Goal: Task Accomplishment & Management: Manage account settings

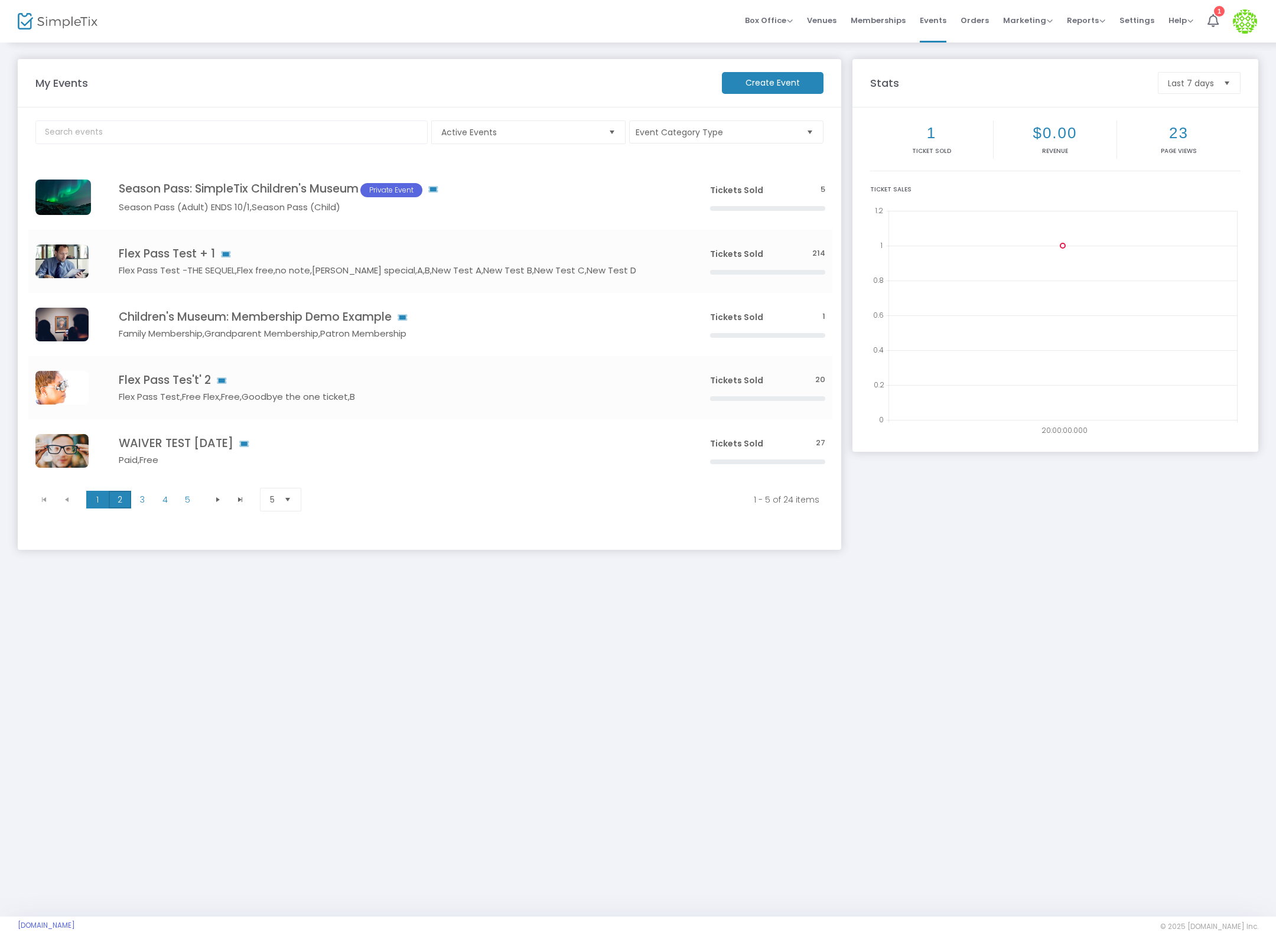
click at [114, 498] on span "2" at bounding box center [120, 500] width 22 height 17
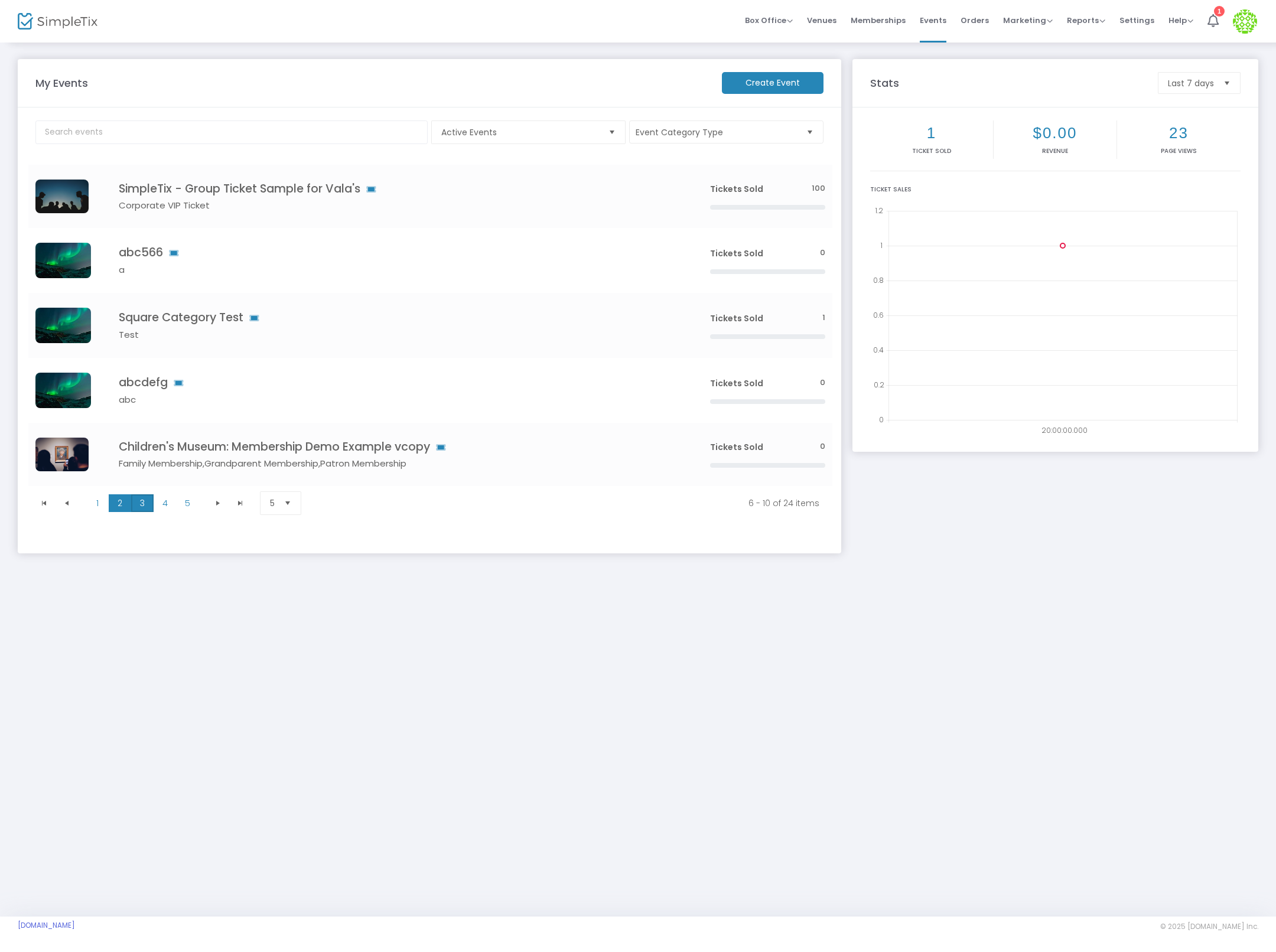
click at [146, 503] on span "3" at bounding box center [142, 503] width 22 height 17
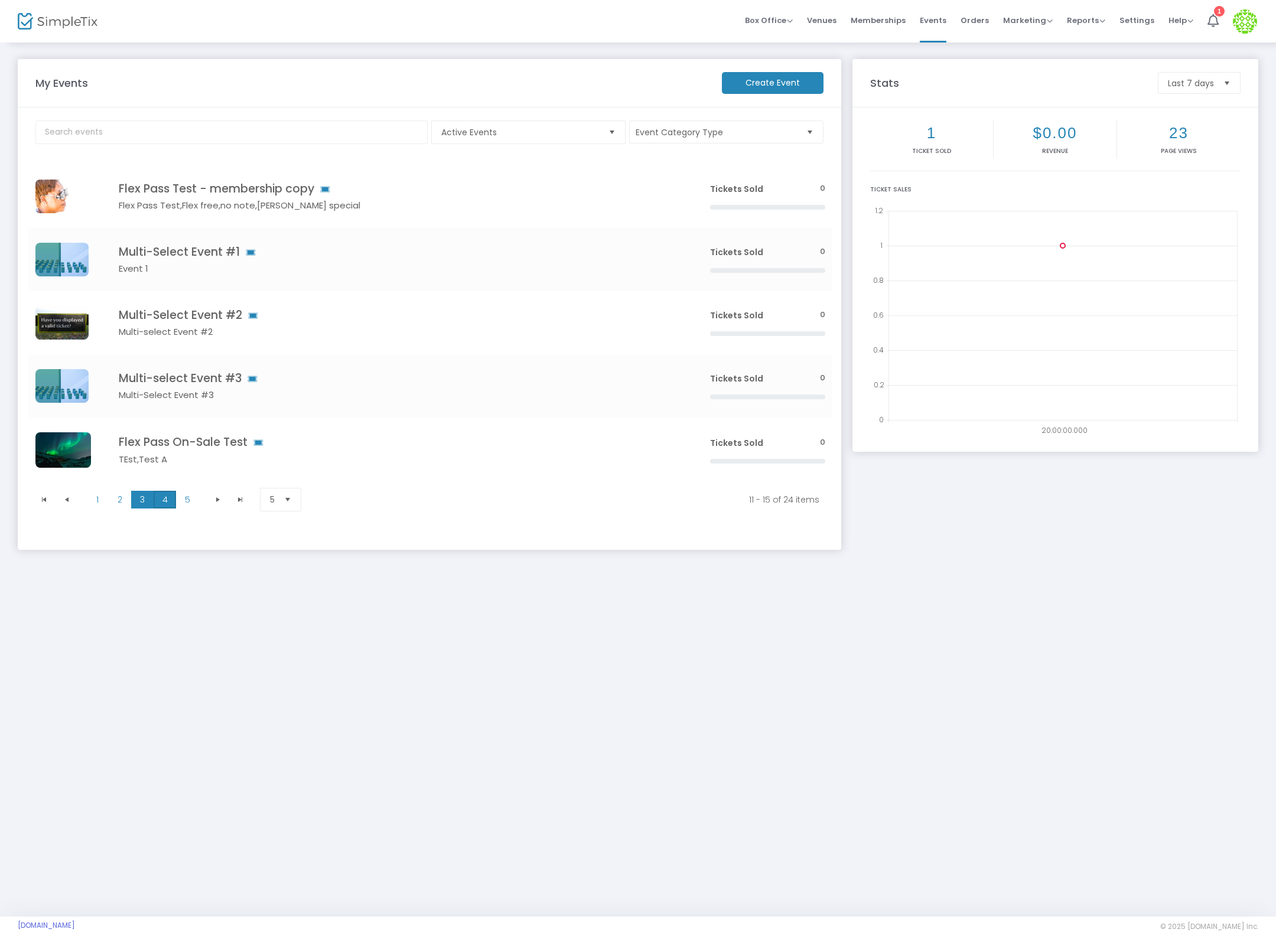
click at [167, 503] on span "4" at bounding box center [165, 500] width 22 height 17
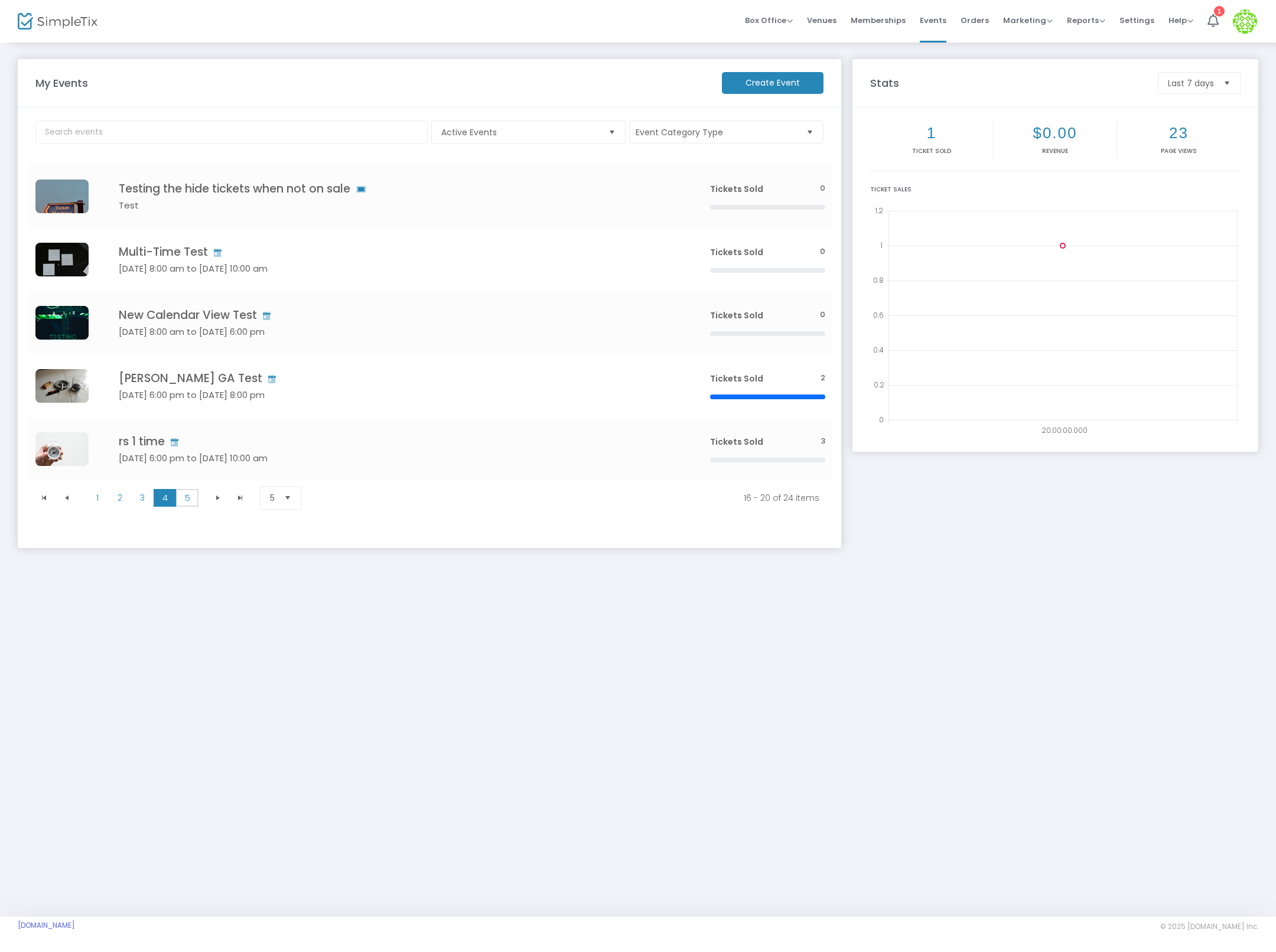
drag, startPoint x: 189, startPoint y: 500, endPoint x: 182, endPoint y: 533, distance: 33.7
click at [182, 533] on m-panel-content "Active Events Event Category Type Select All Testing Event other testing Embed …" at bounding box center [429, 328] width 824 height 441
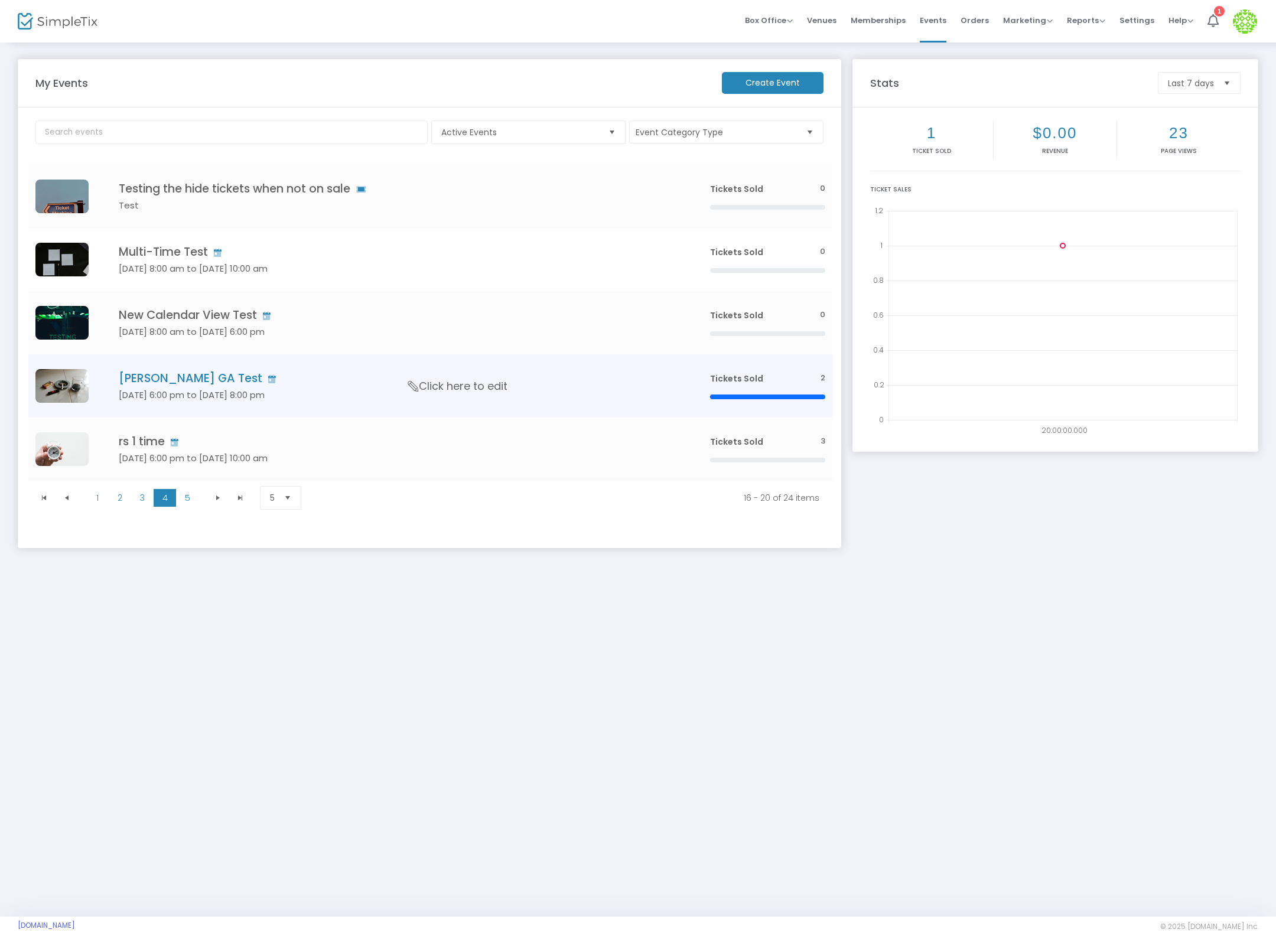
click at [180, 384] on h4 "Ian GA Test" at bounding box center [396, 378] width 556 height 13
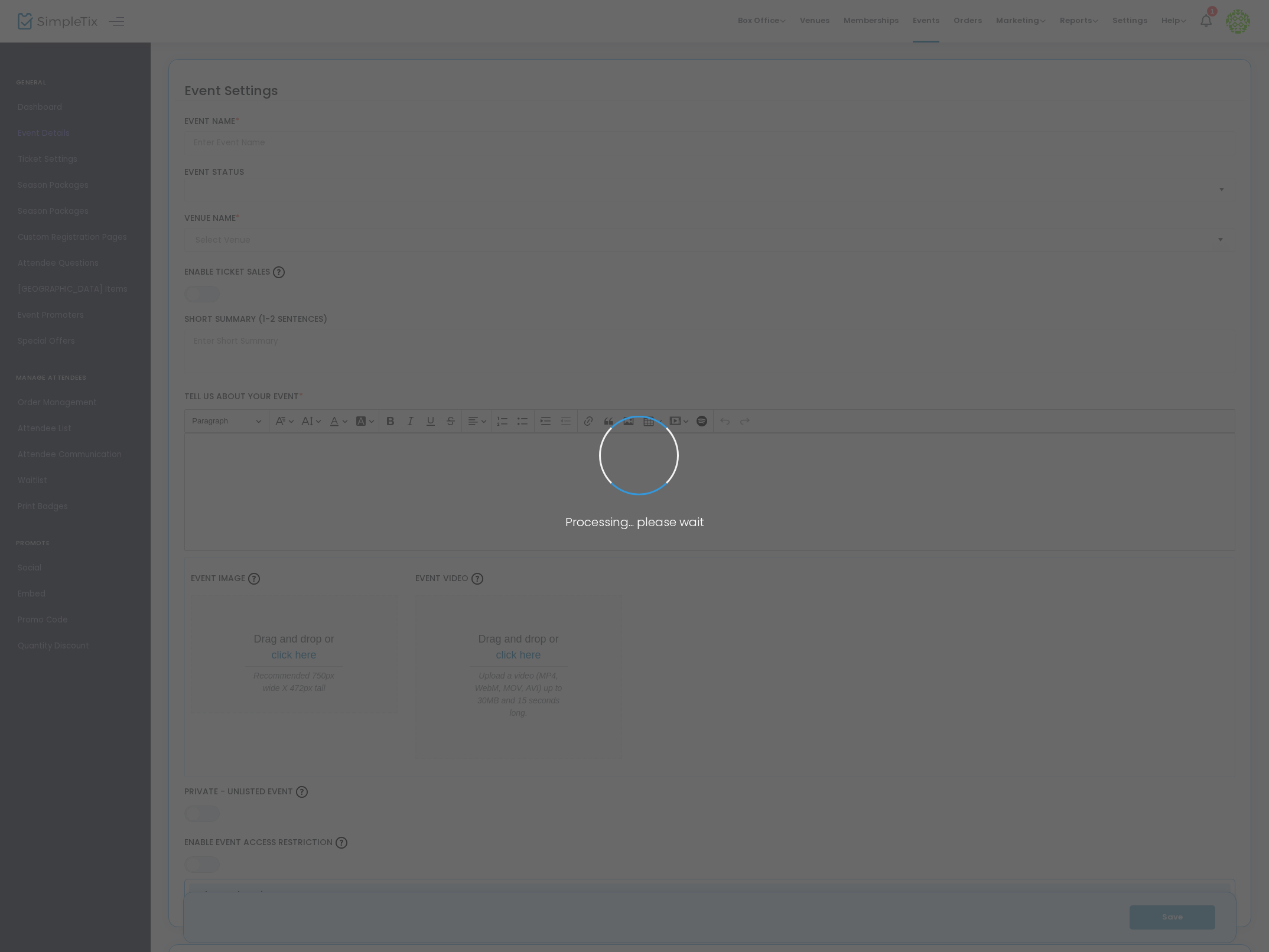
type input "Ian GA Test"
type textarea "123"
type input "0.0620 %"
type input "Buy Tickets"
type input "ABC"
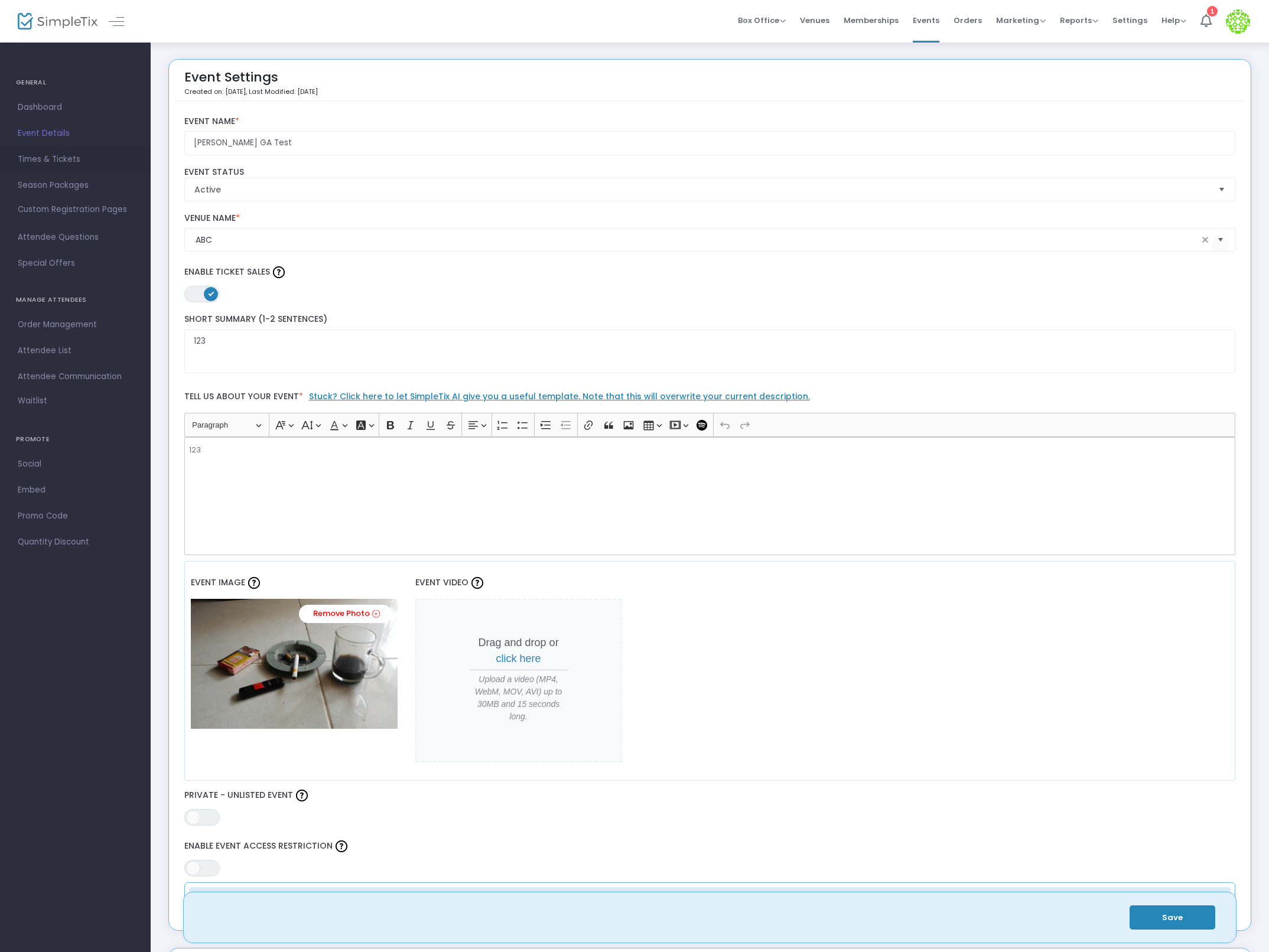
click at [81, 161] on span "Times & Tickets" at bounding box center [75, 159] width 115 height 15
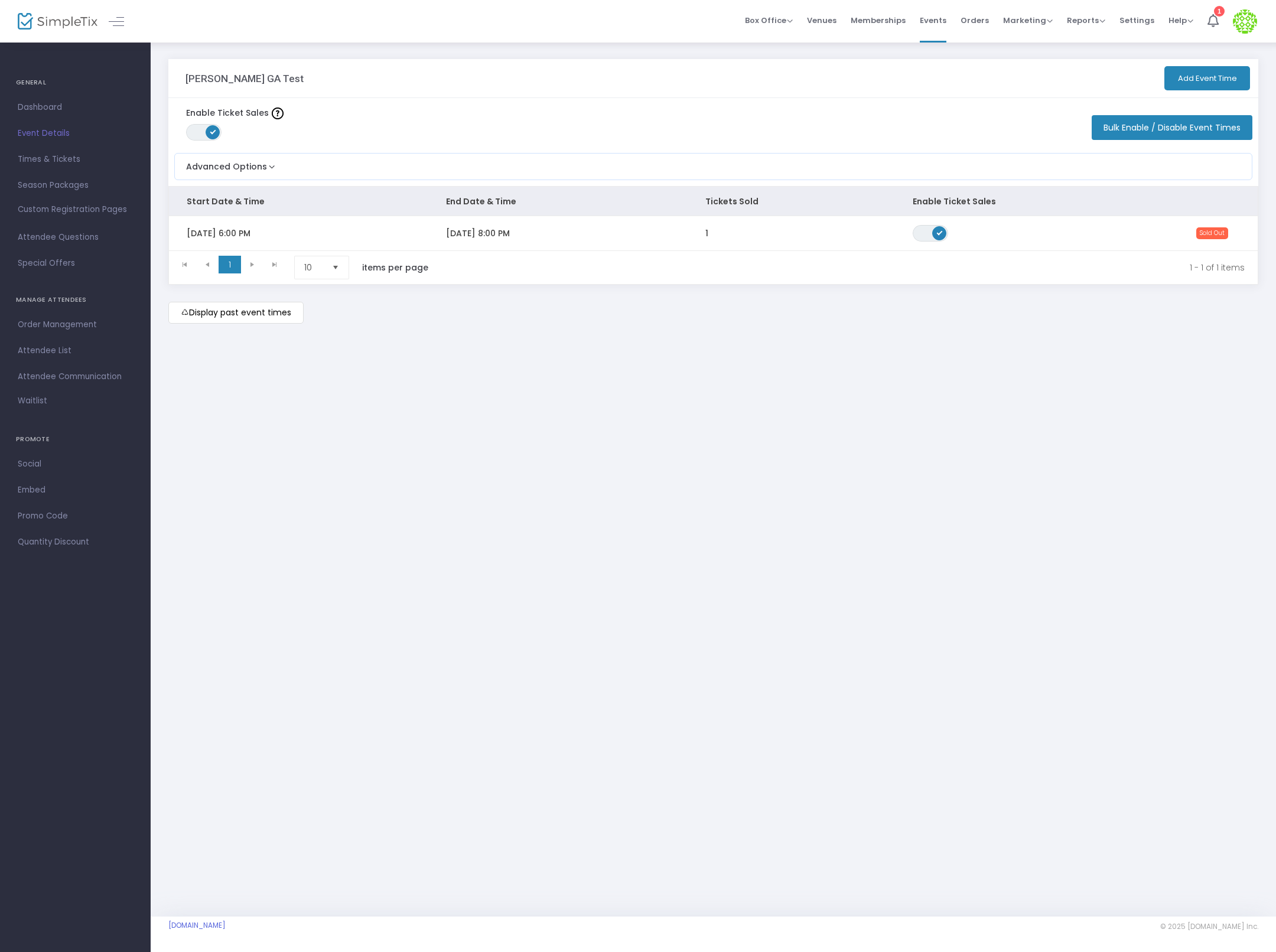
click at [1204, 84] on button "Add Event Time" at bounding box center [1207, 78] width 85 height 24
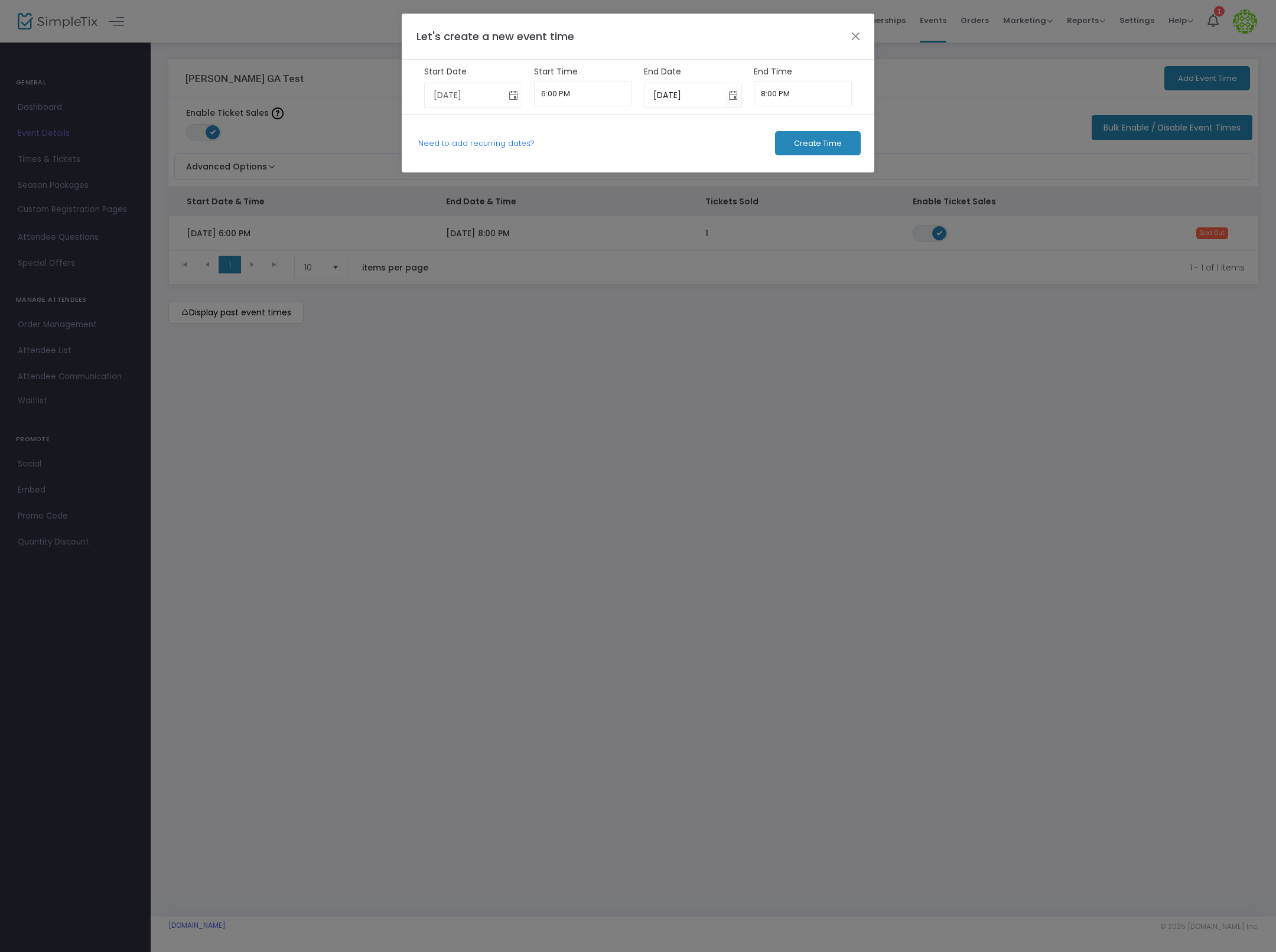
click at [513, 93] on span "Toggle calendar" at bounding box center [513, 95] width 19 height 19
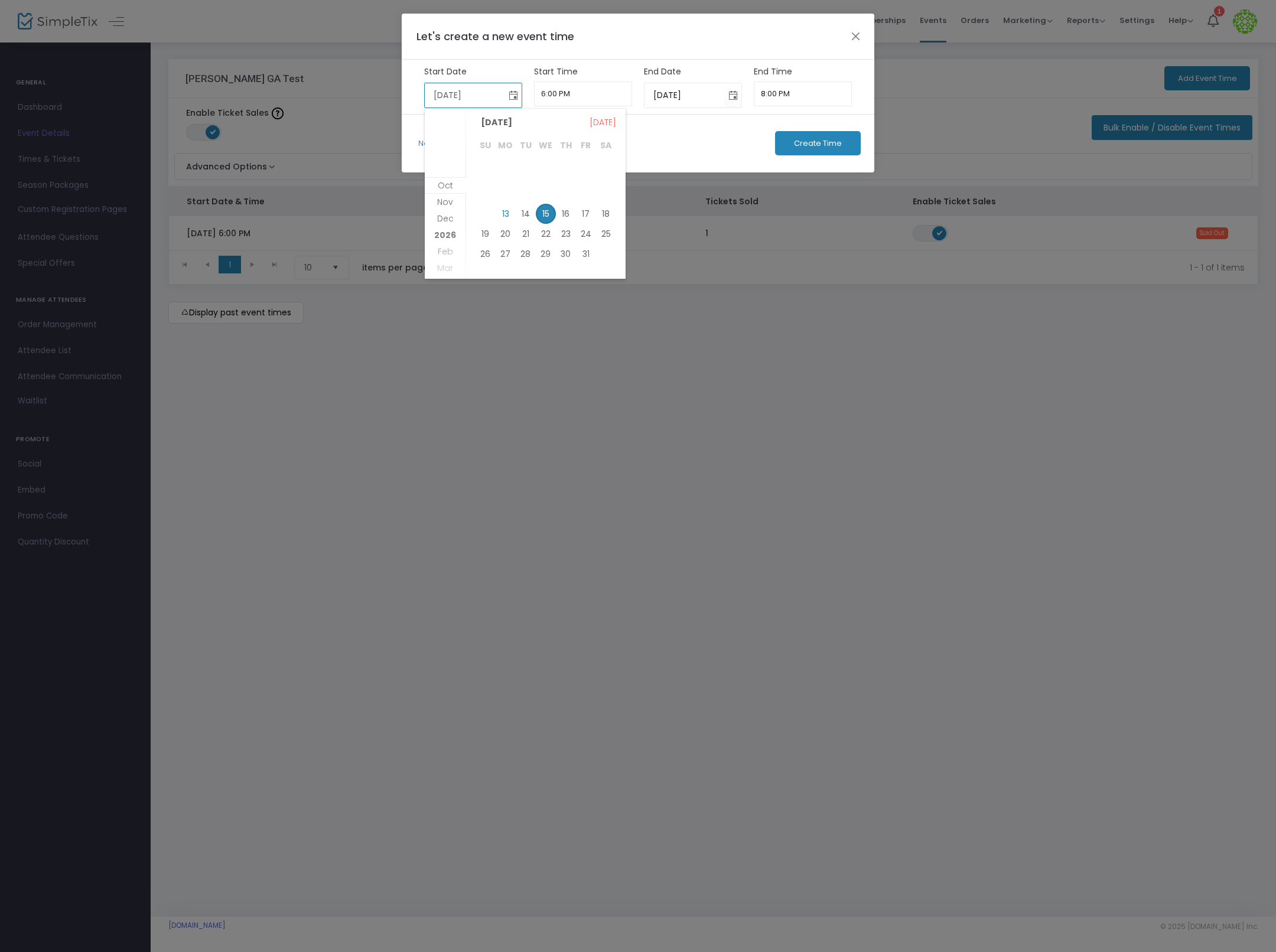
click at [513, 93] on span "Toggle calendar" at bounding box center [513, 95] width 19 height 19
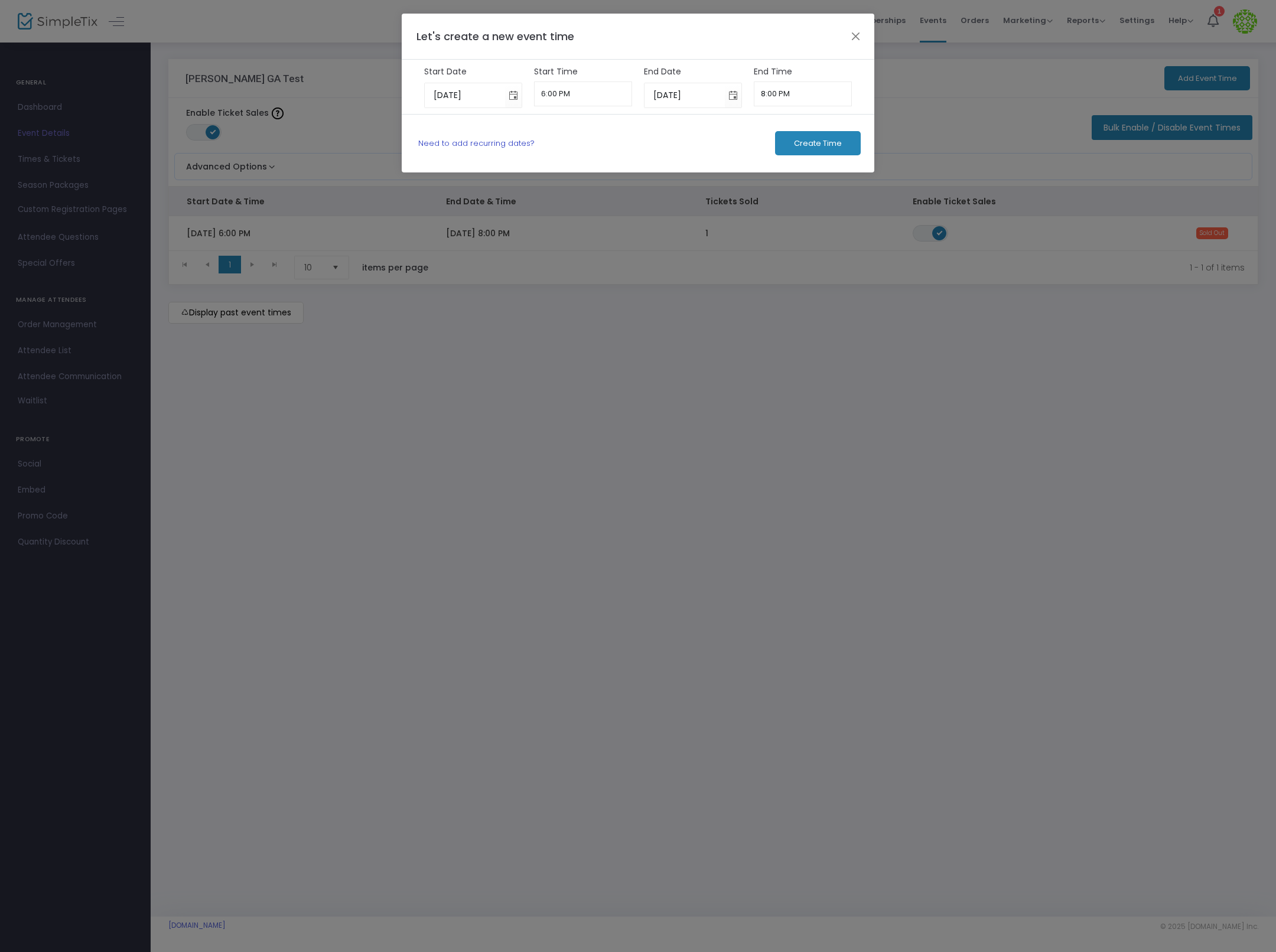
click at [511, 144] on link "Need to add recurring dates?" at bounding box center [476, 143] width 116 height 11
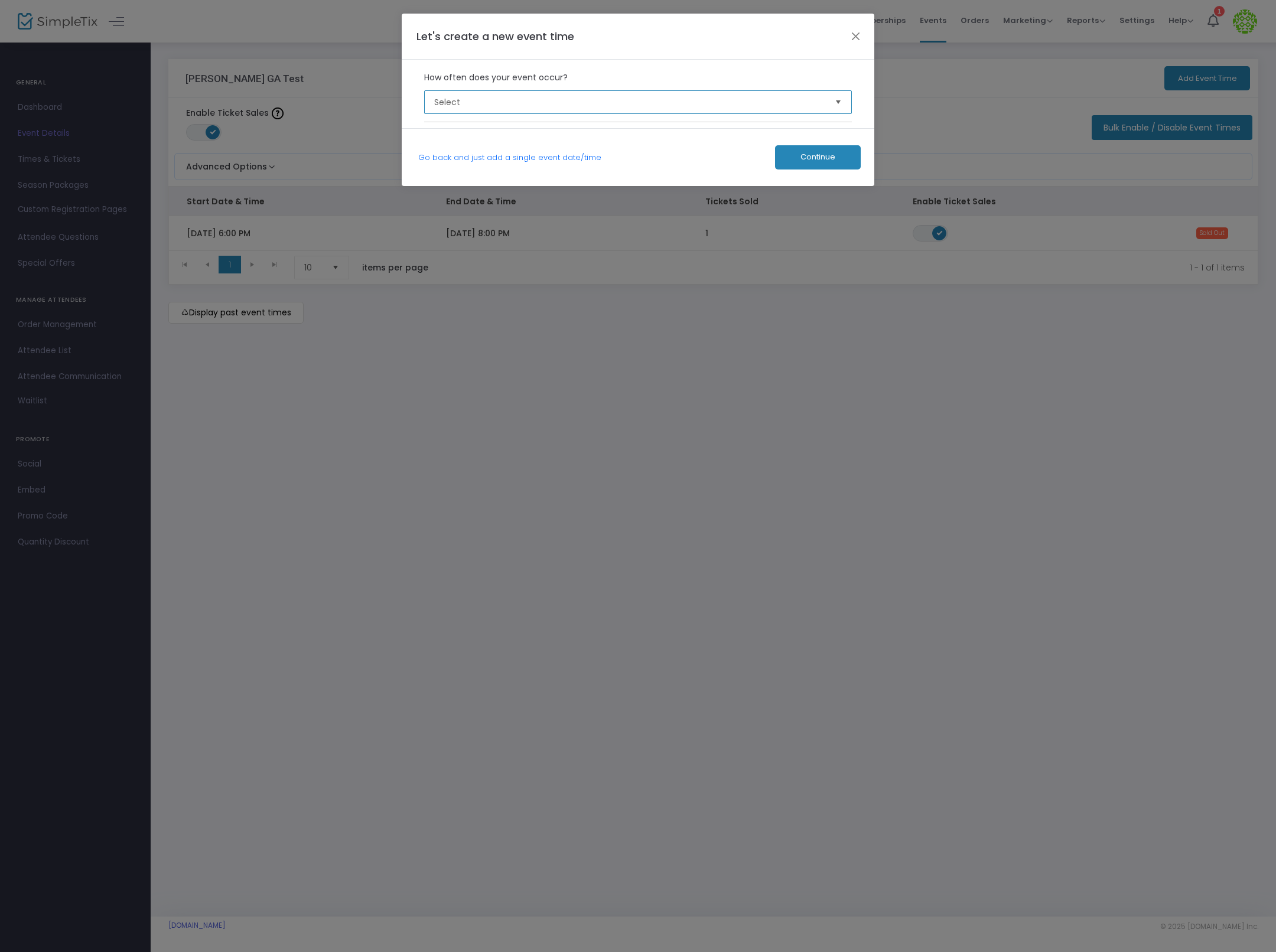
click at [476, 105] on span "Select" at bounding box center [630, 102] width 392 height 12
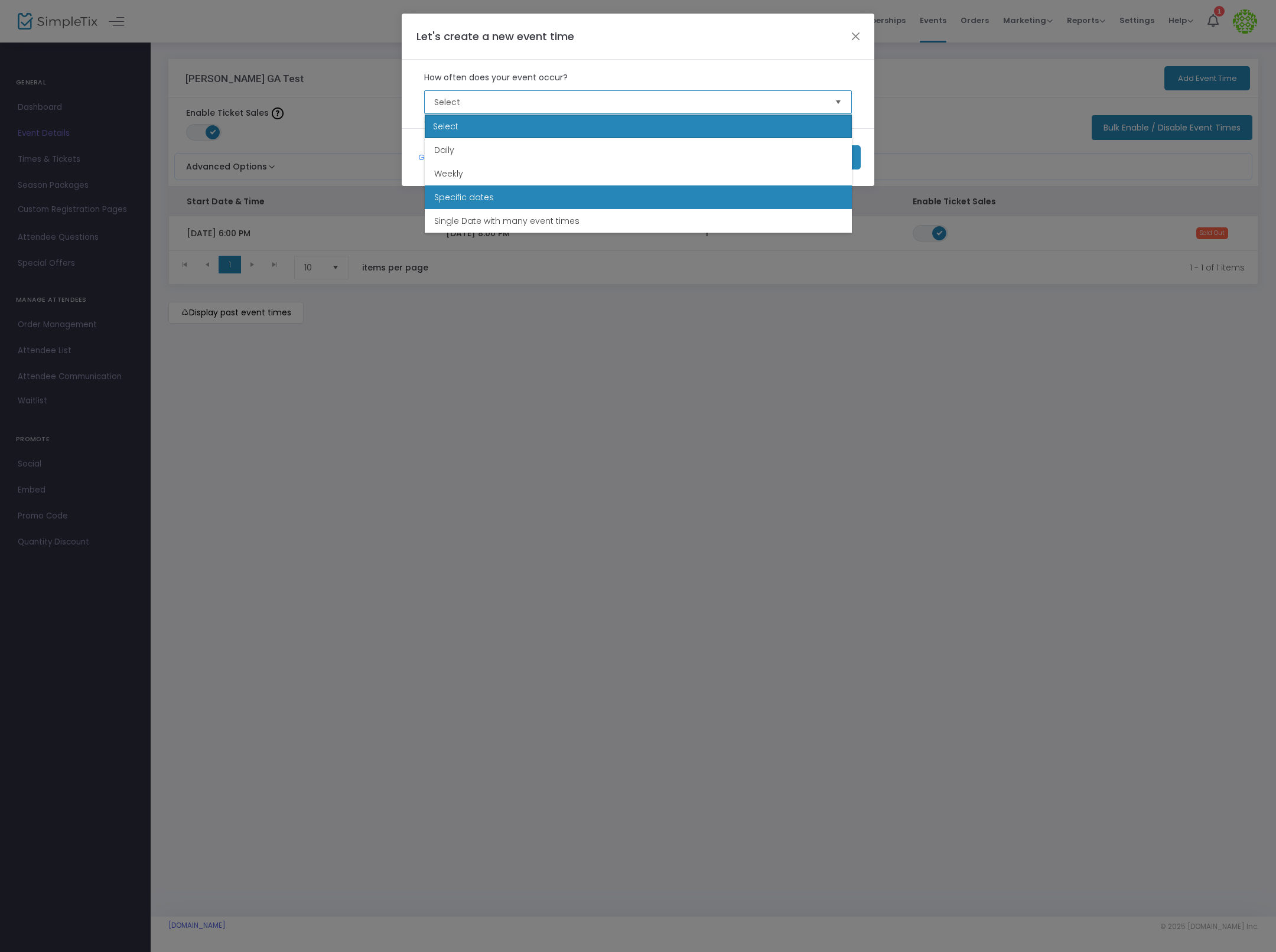
click at [530, 188] on li "Specific dates" at bounding box center [638, 197] width 427 height 24
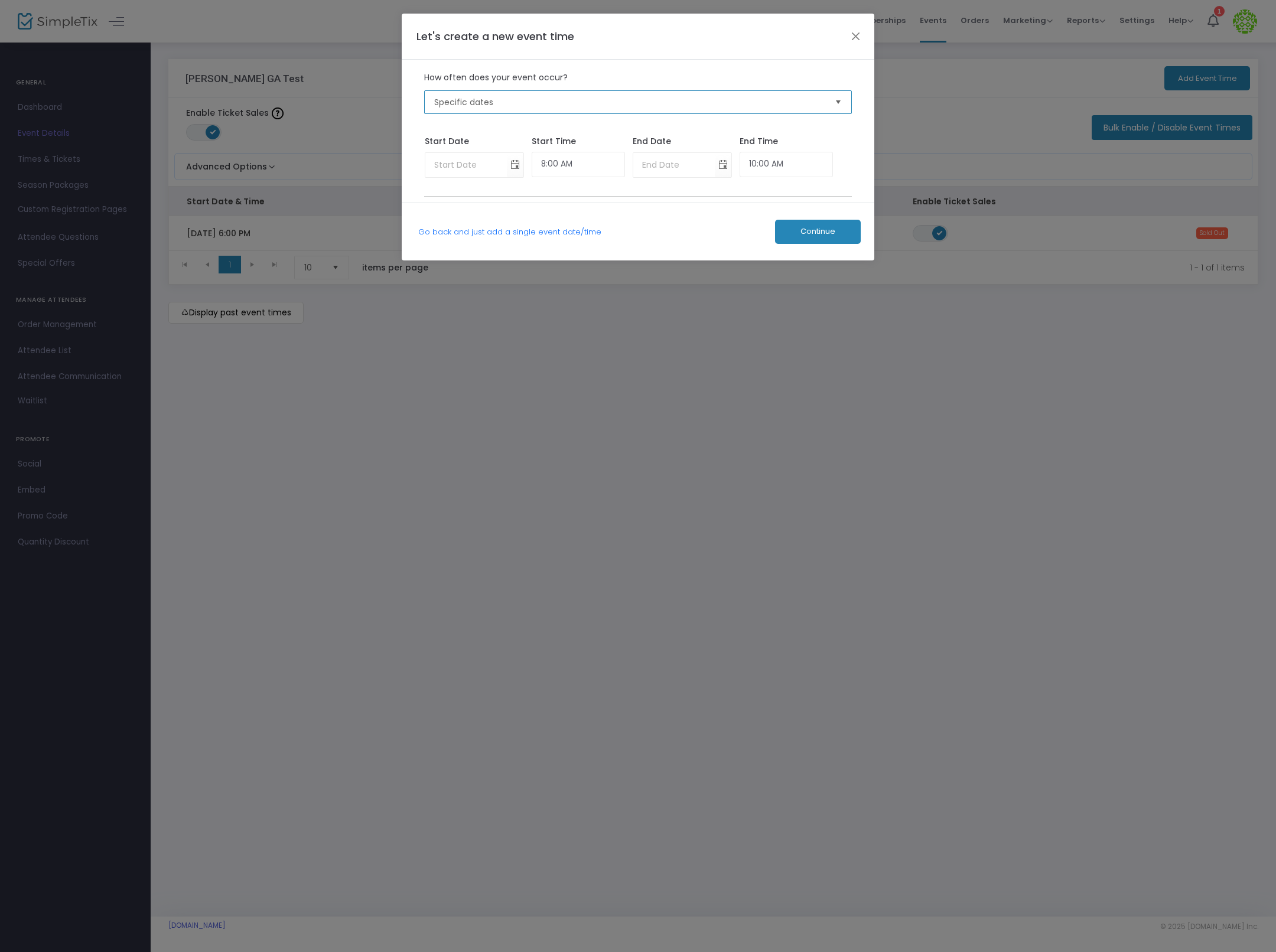
click at [501, 101] on span "Specific dates" at bounding box center [630, 102] width 392 height 12
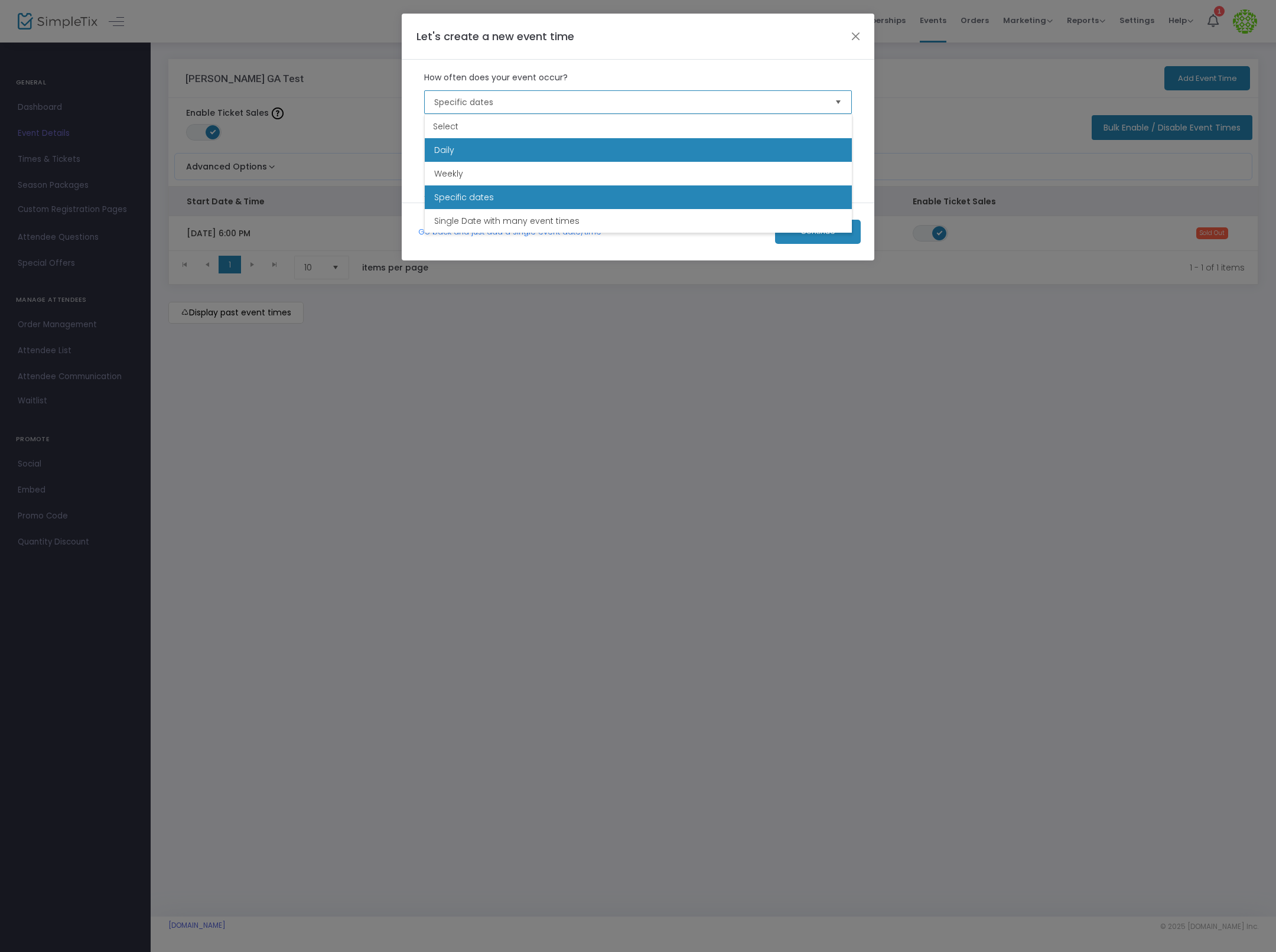
click at [518, 154] on li "Daily" at bounding box center [638, 150] width 427 height 24
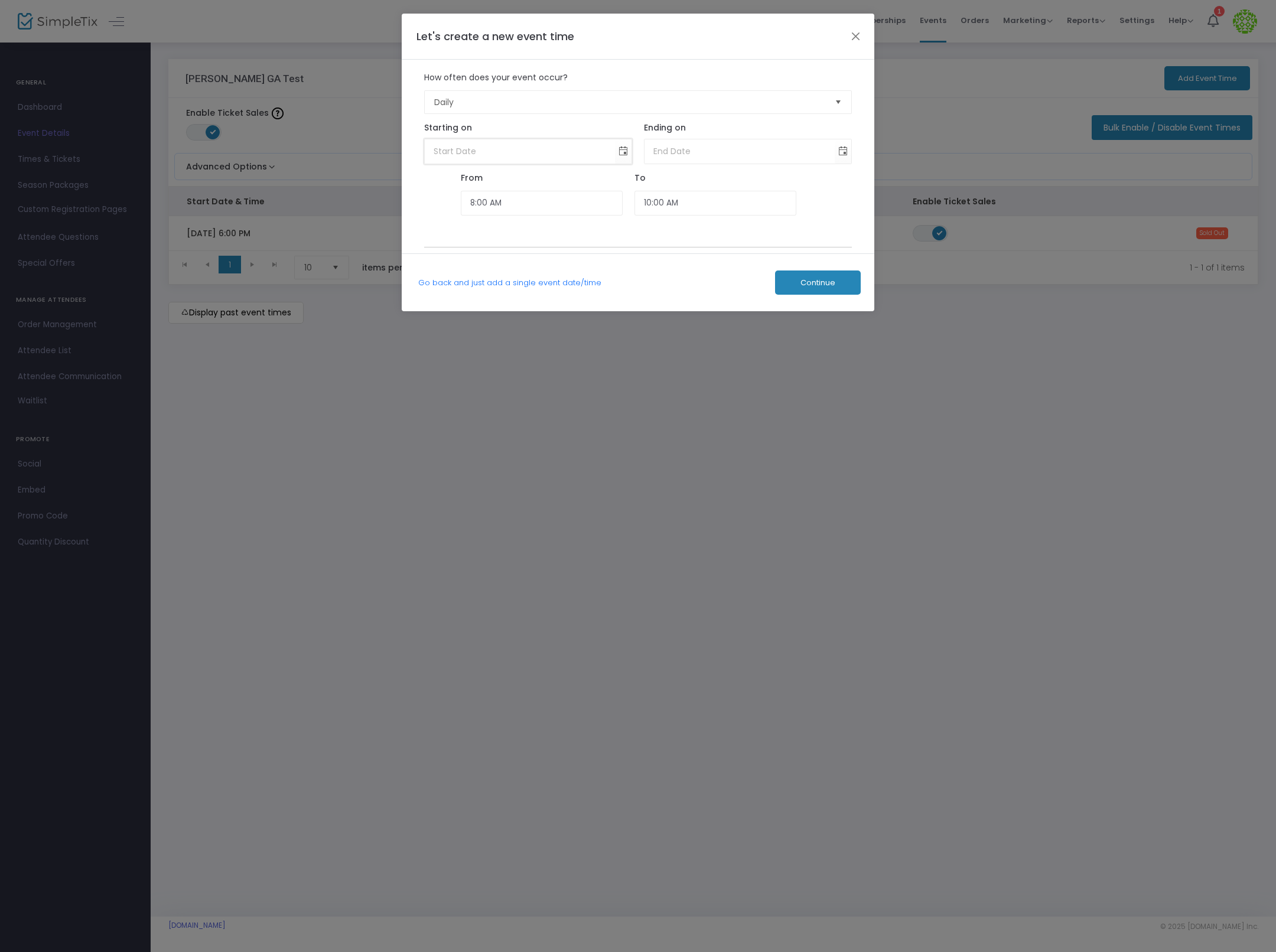
type input "month/day/year"
click at [518, 154] on input "month/day/year" at bounding box center [520, 152] width 191 height 24
click at [626, 153] on span "Toggle calendar" at bounding box center [624, 151] width 19 height 19
click at [562, 294] on span "23" at bounding box center [566, 290] width 20 height 20
type input "10/23/2025"
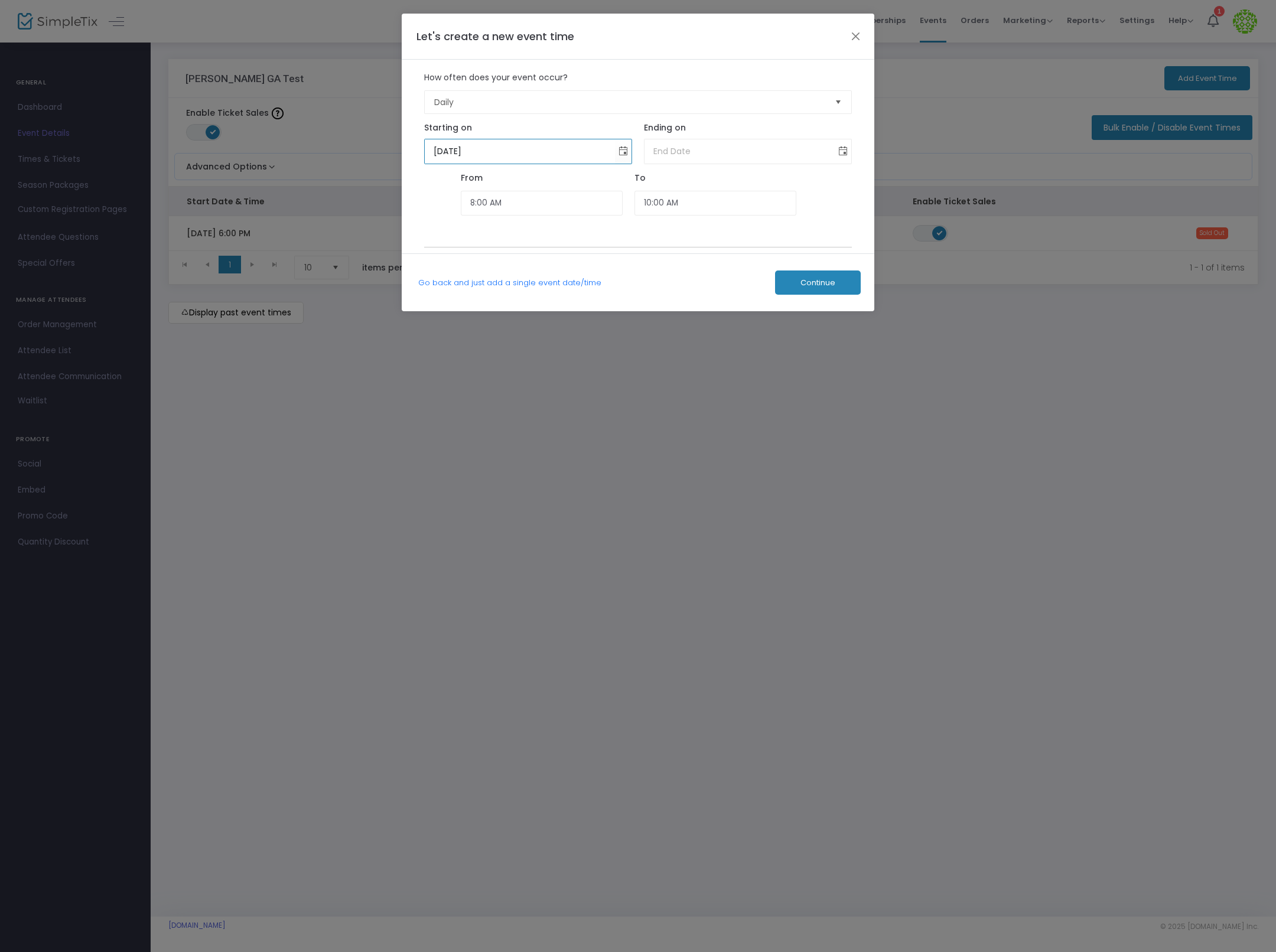
click at [843, 148] on span "Toggle calendar" at bounding box center [843, 151] width 19 height 19
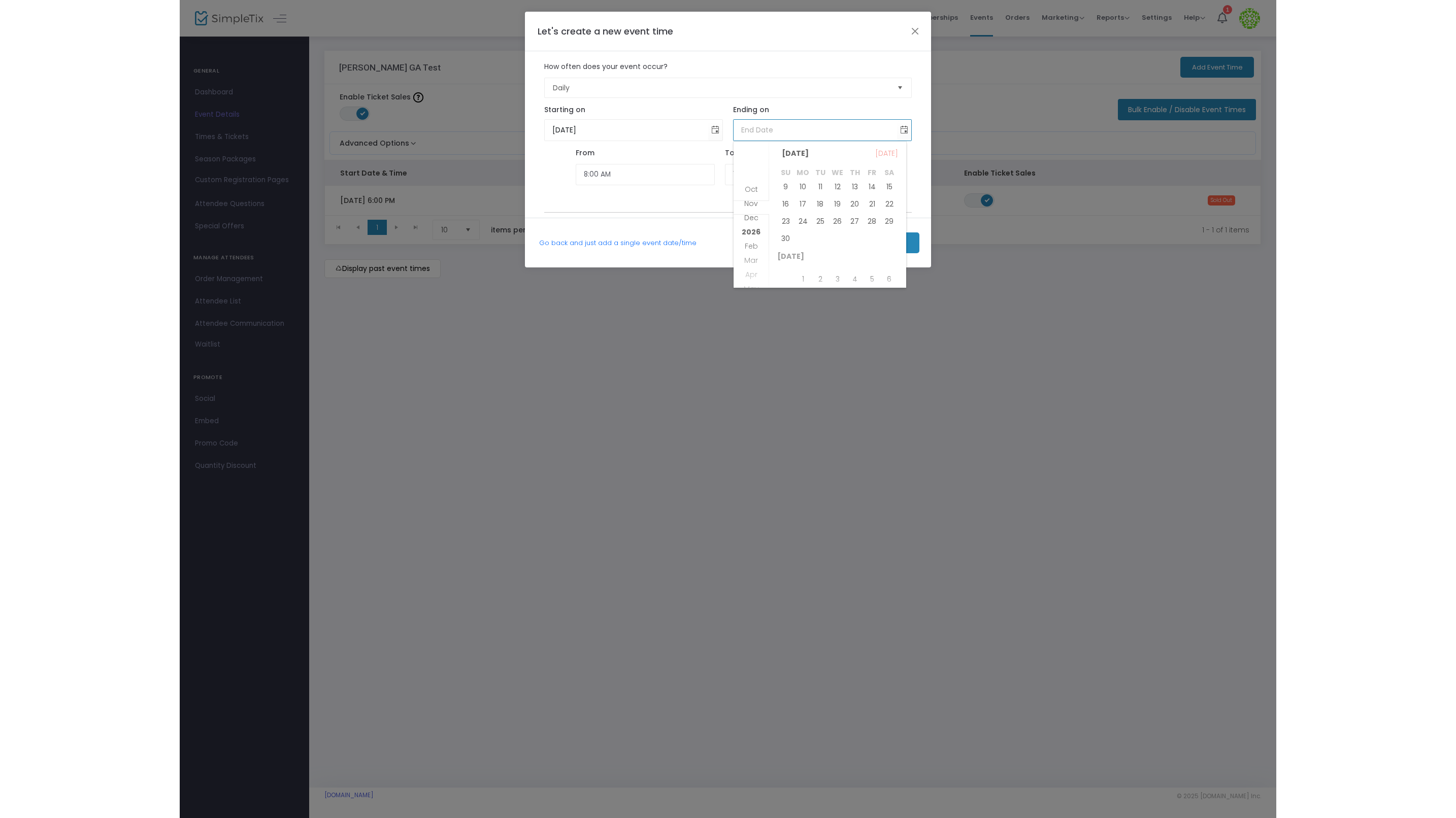
scroll to position [28, 0]
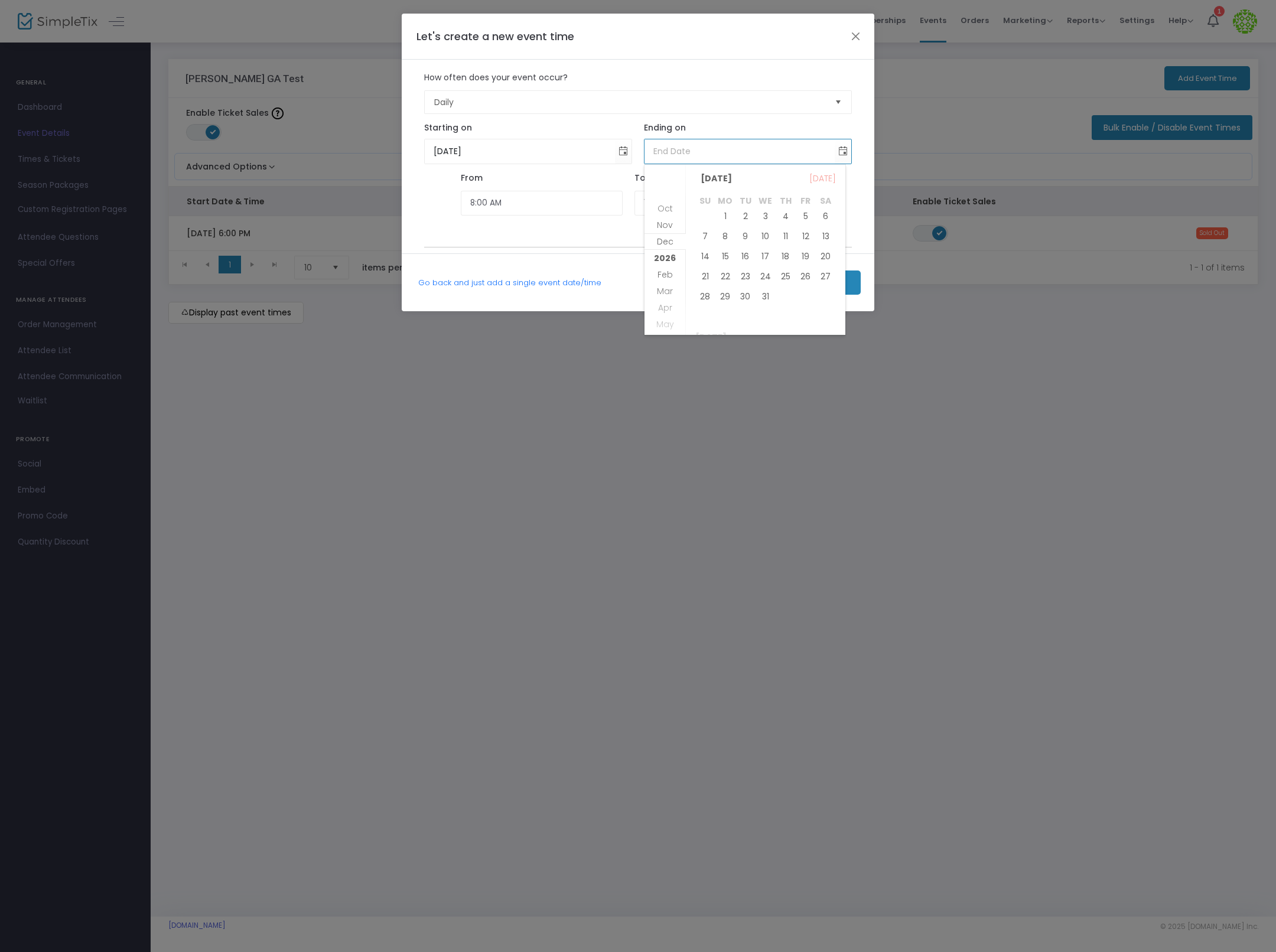
click at [797, 245] on table "October 2025 23 24 25 26 27 28 29 30 31 November 2025 1 2 3 4 5 6 7 8 9 10 11 1…" at bounding box center [765, 246] width 140 height 751
click at [785, 259] on span "18" at bounding box center [786, 257] width 20 height 20
type input "12/18/2025"
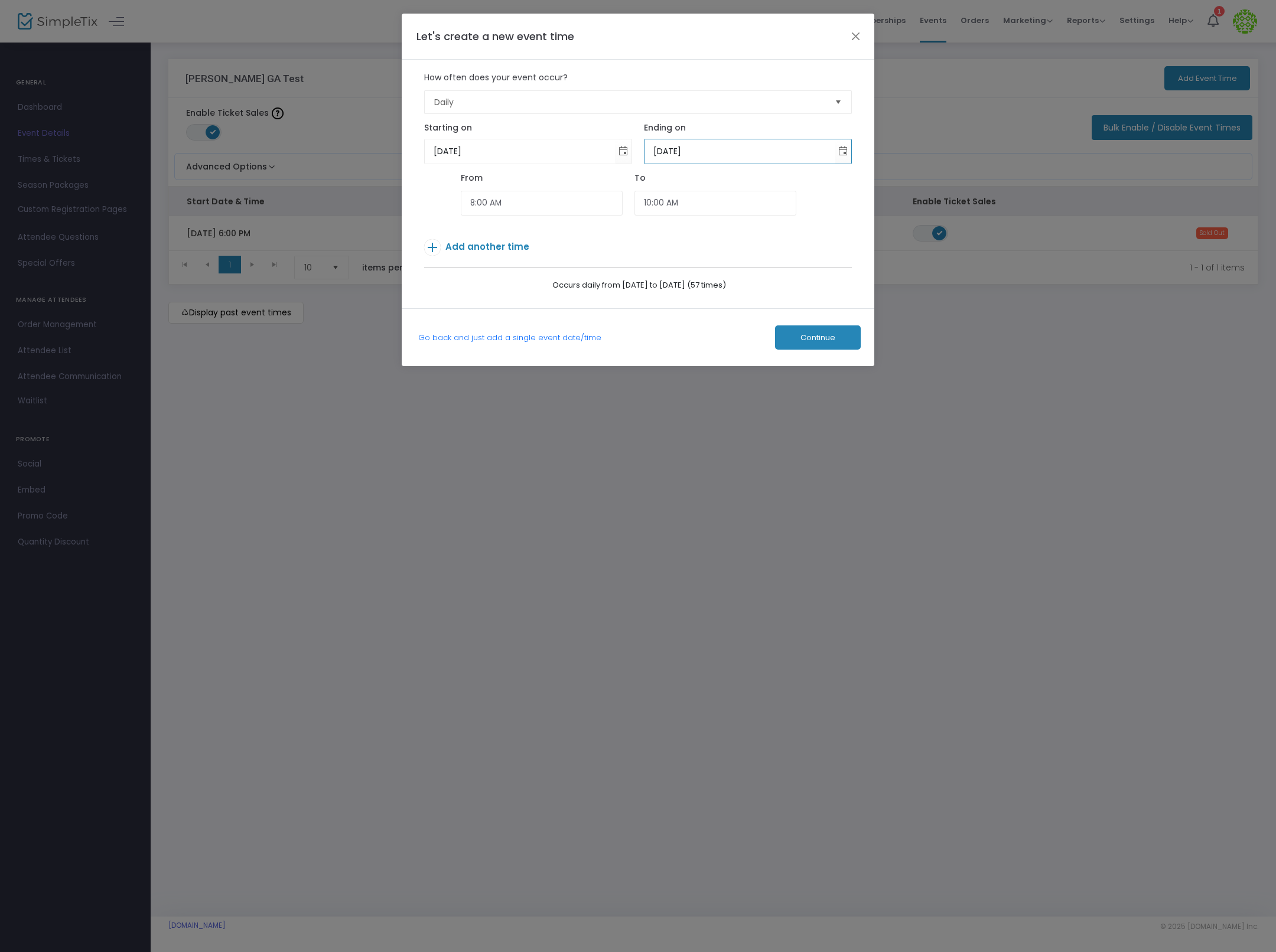
click at [806, 335] on span "Continue" at bounding box center [818, 338] width 35 height 9
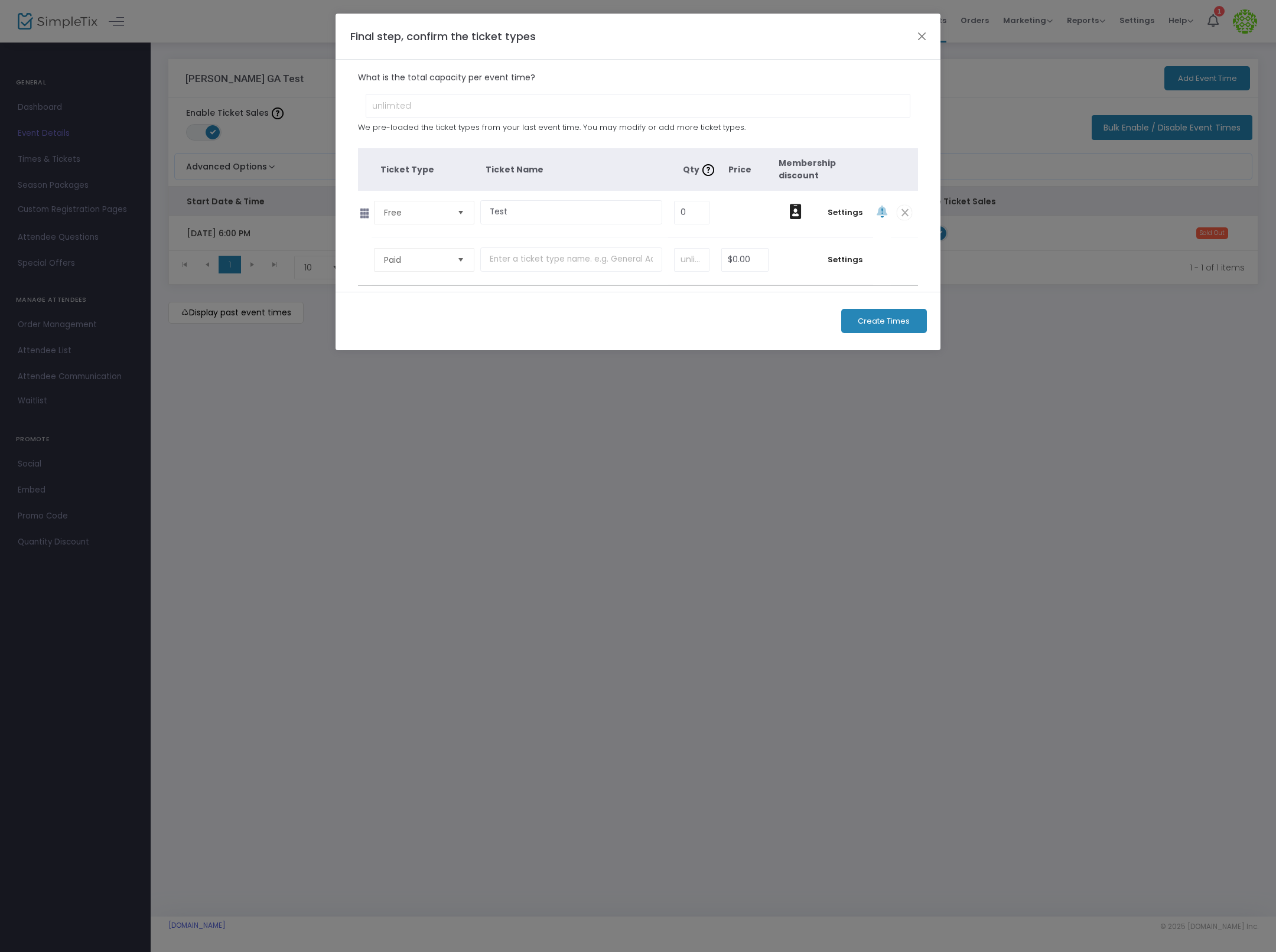
click at [876, 321] on span "Create Times" at bounding box center [884, 321] width 52 height 9
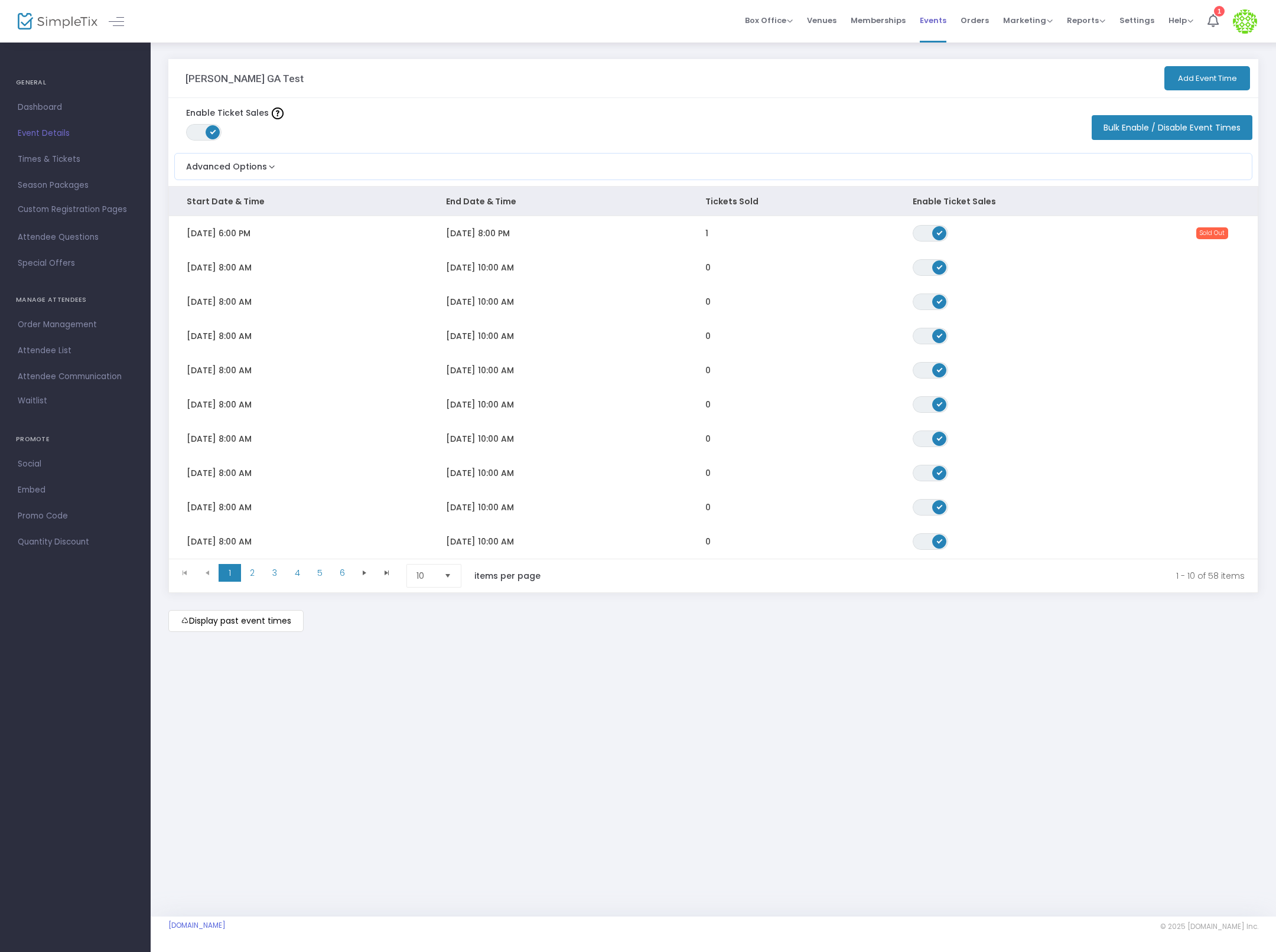
click at [939, 24] on span "Events" at bounding box center [933, 20] width 27 height 30
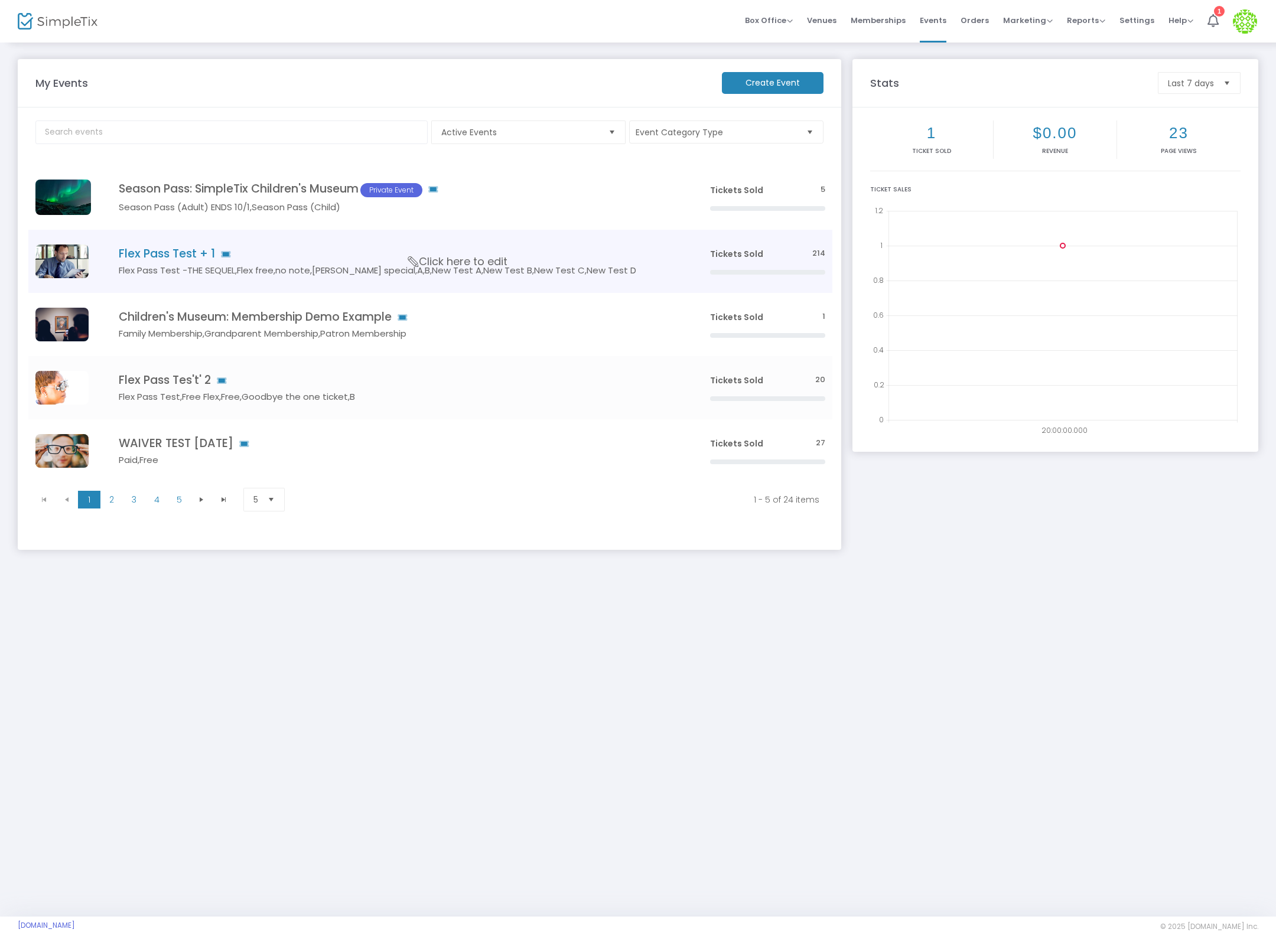
click at [165, 243] on td "Flex Pass Test + 1 Flex Pass Test -THE SEQUEL,Flex free,no note,50 cent special…" at bounding box center [396, 261] width 612 height 63
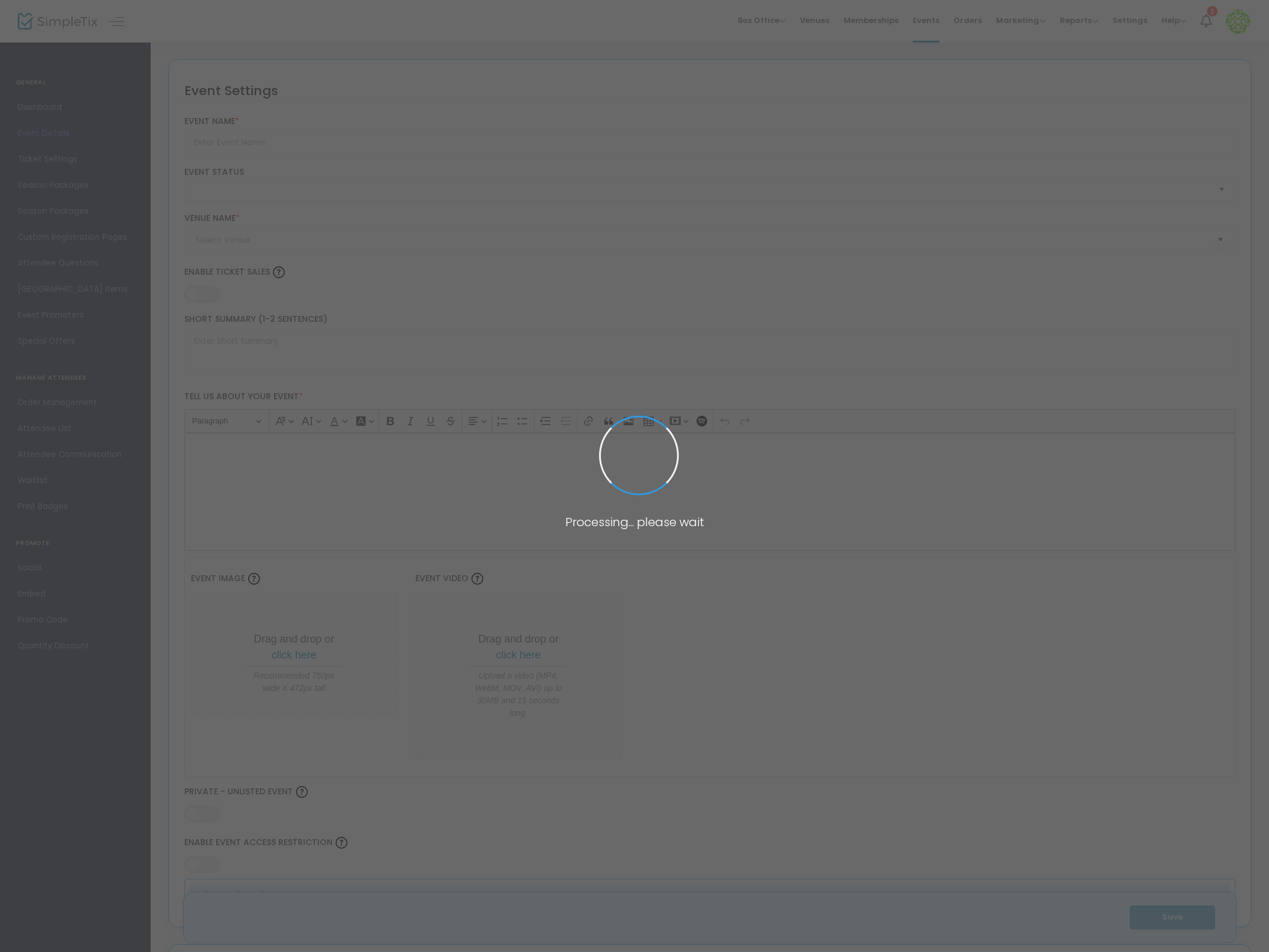
type input "Flex Pass Test + 1"
type textarea "Flex Pass Test"
type input "8.1110 %"
type input "Buy Tickets"
type code "A6VL4LLDISHTHMQXHFGFHRVZ"
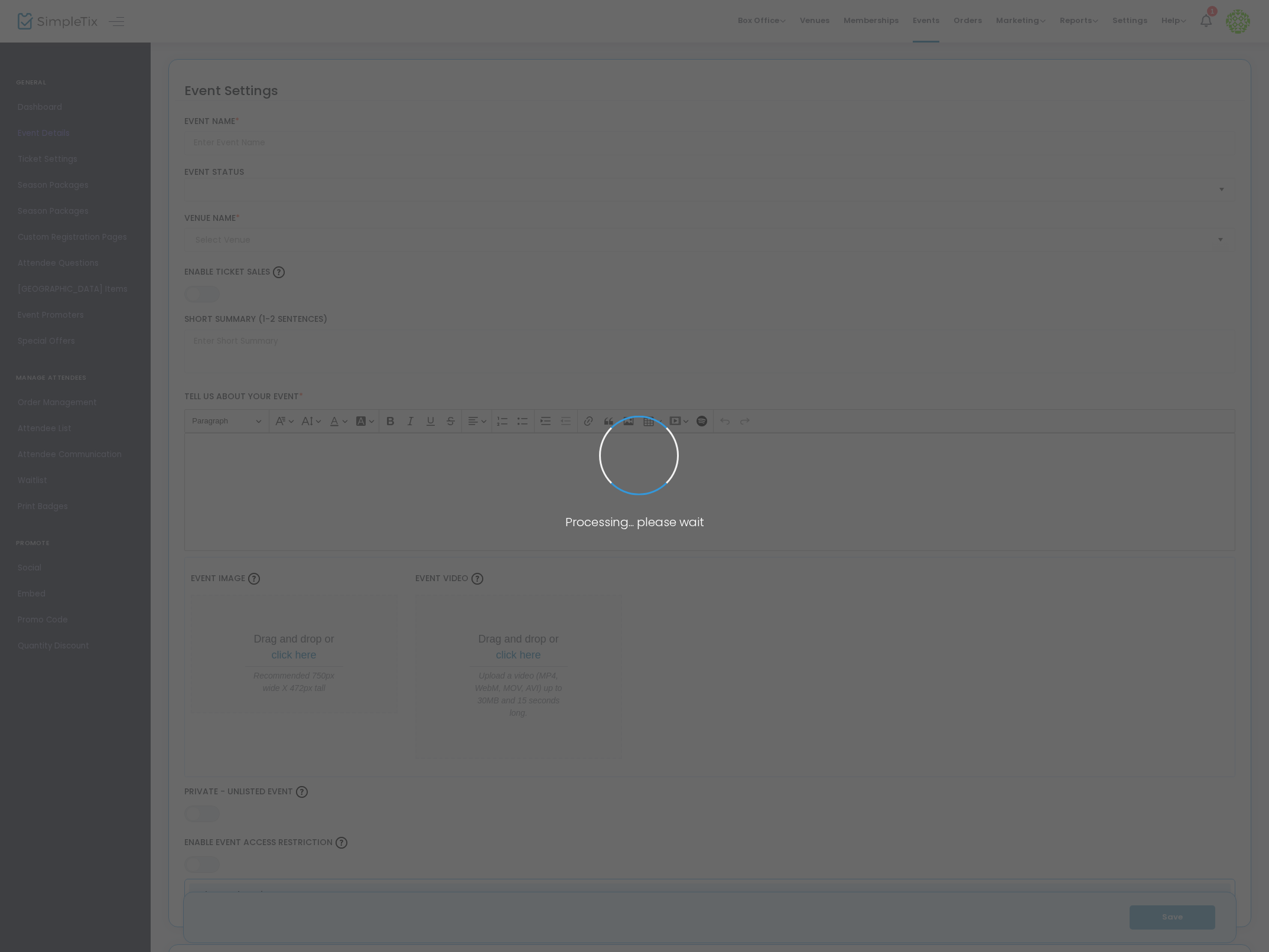
type input "WMLAMBVXMV7AGYTYLIS3ECMC"
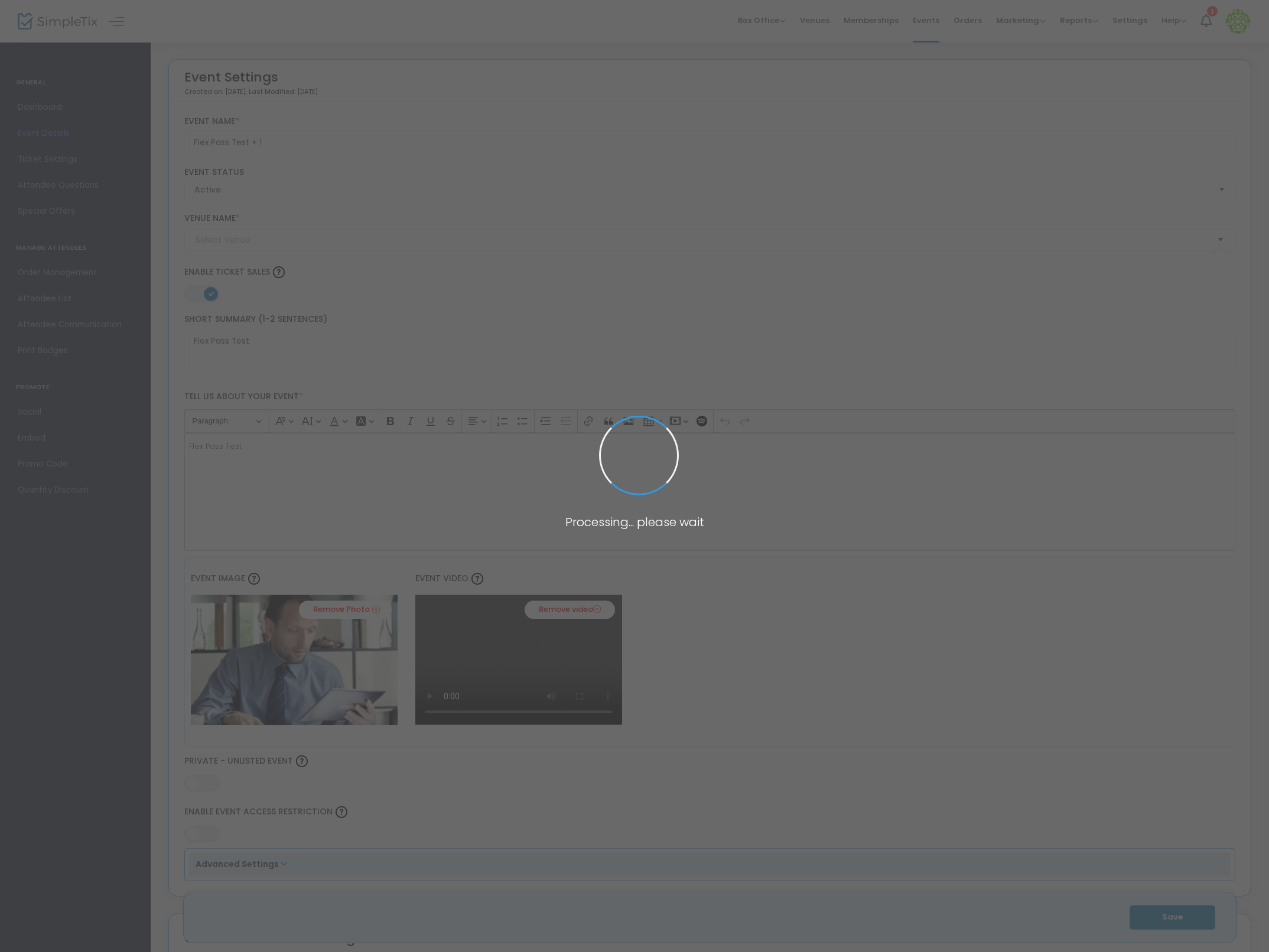
type input "Test"
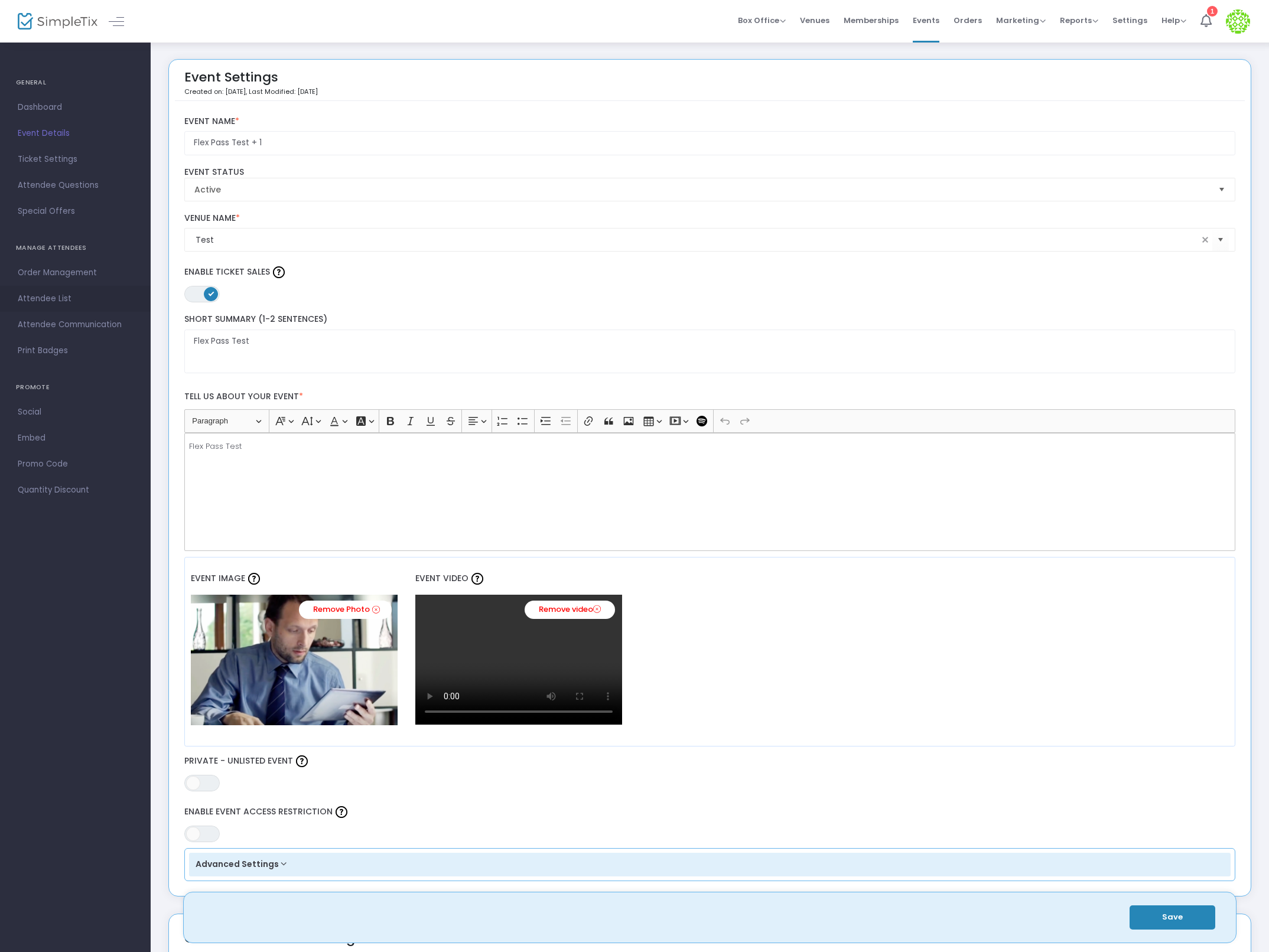
click at [73, 298] on span "Attendee List" at bounding box center [75, 298] width 115 height 15
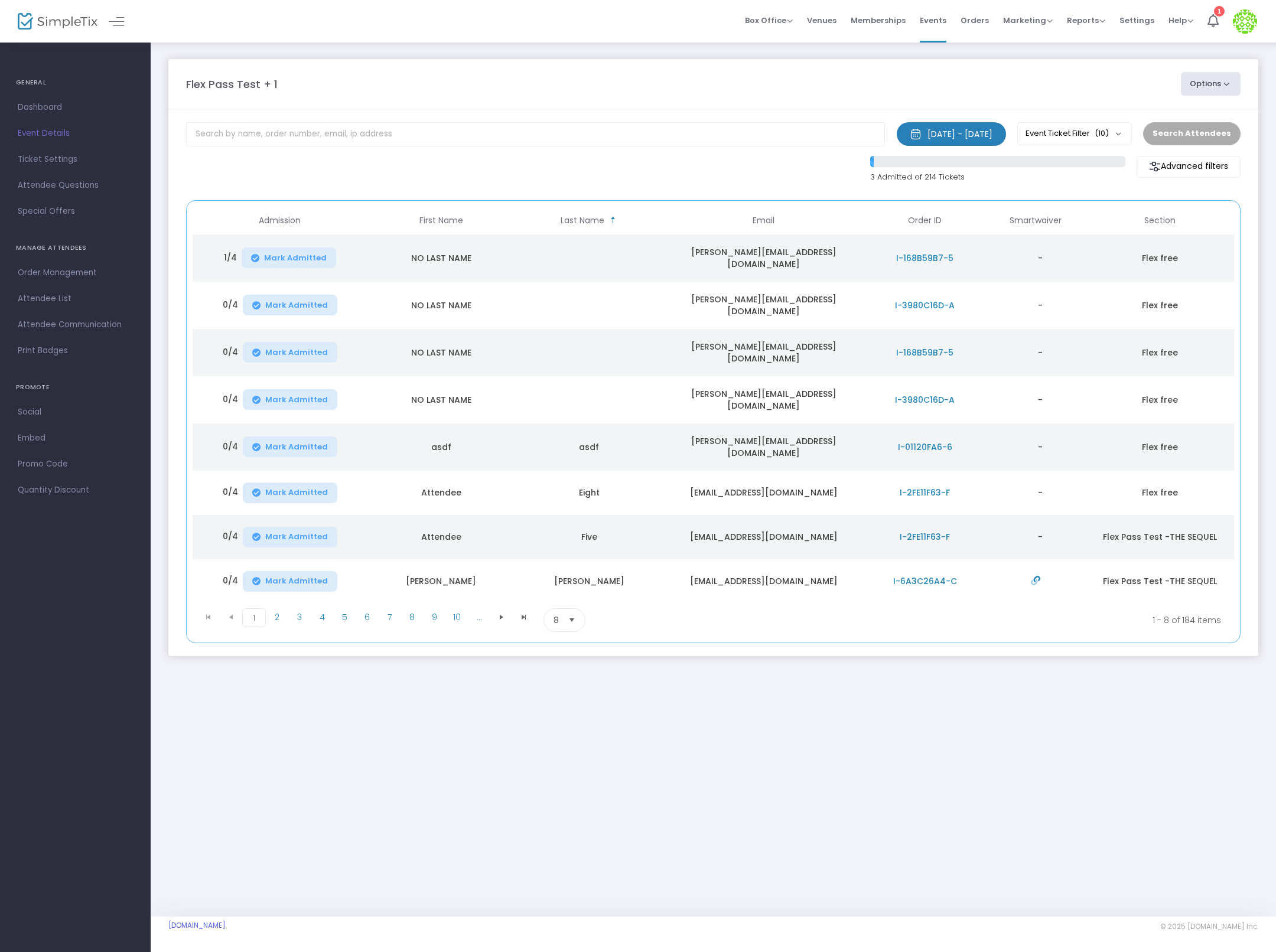
click at [1216, 88] on button "Options" at bounding box center [1211, 83] width 60 height 24
click at [1206, 119] on link "View Admission Data" at bounding box center [1179, 120] width 90 height 12
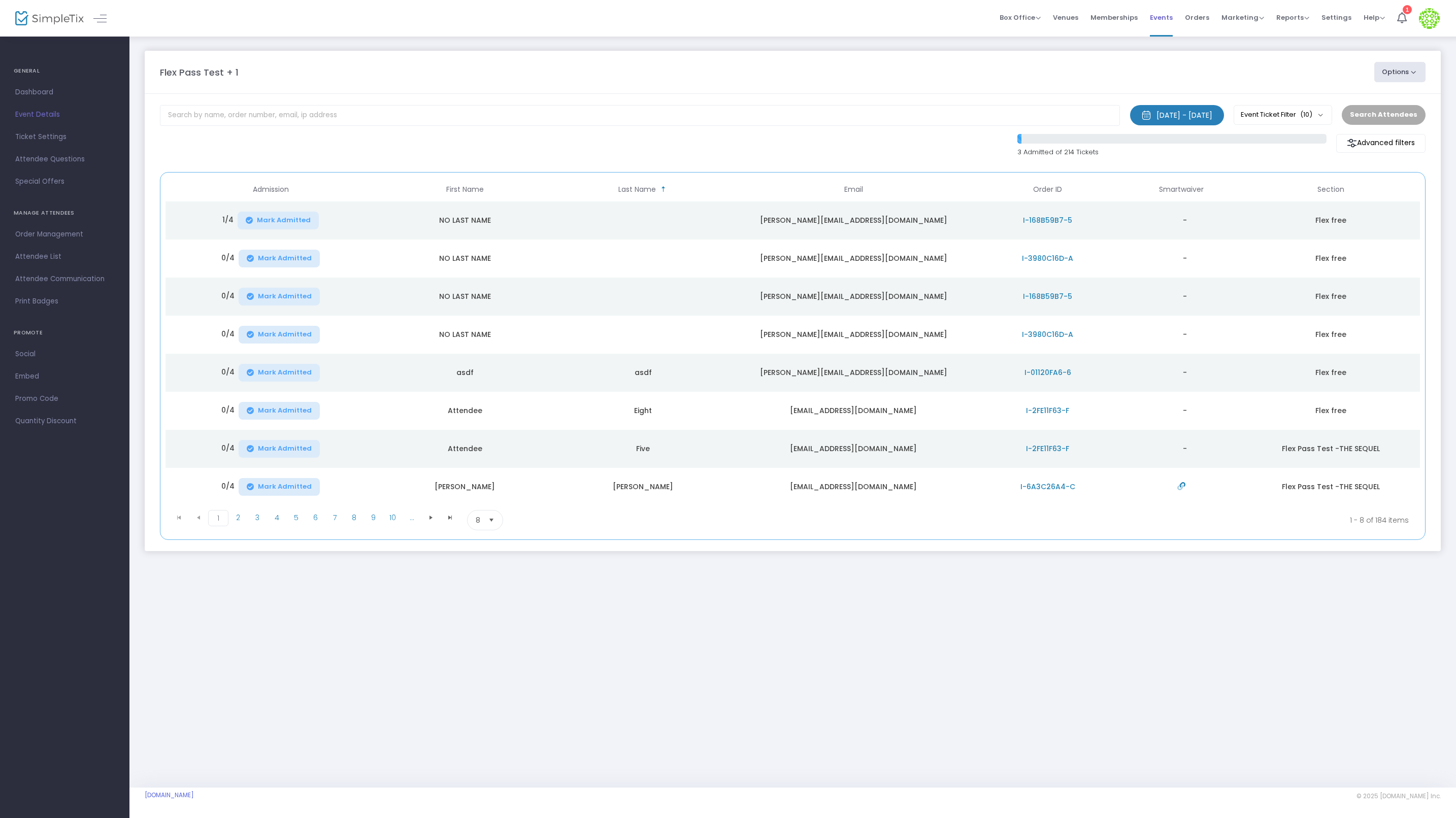
click at [1096, 18] on span "Events" at bounding box center [1162, 17] width 23 height 26
